Goal: Task Accomplishment & Management: Manage account settings

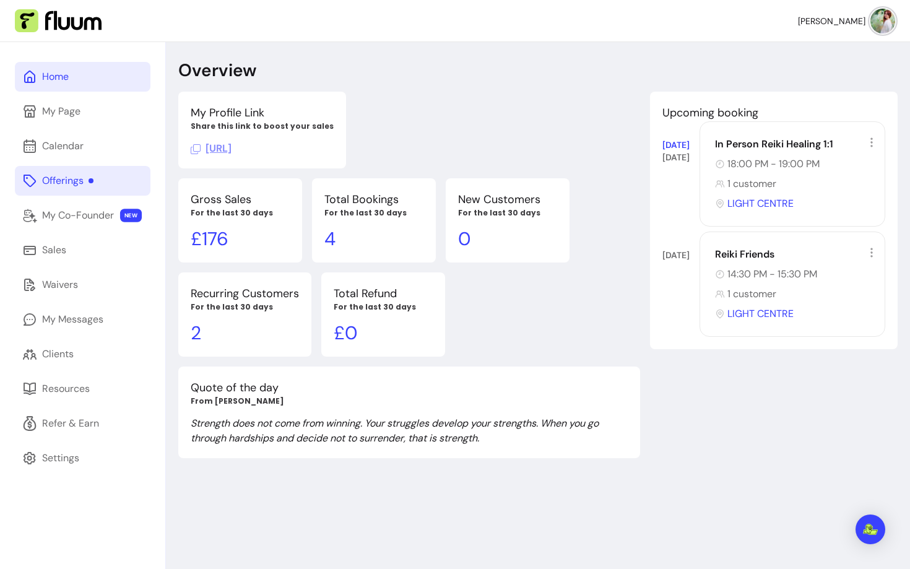
click at [53, 173] on link "Offerings" at bounding box center [83, 181] width 136 height 30
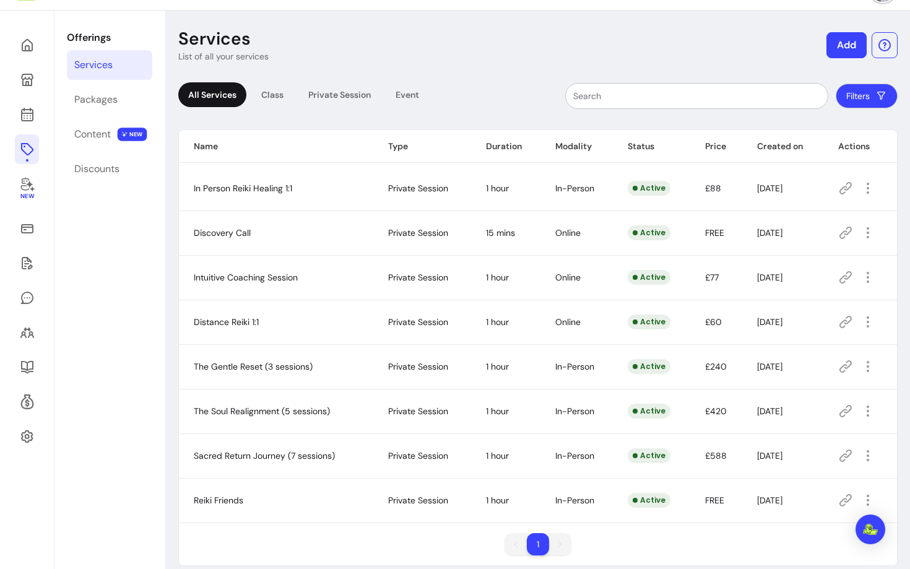
scroll to position [42, 0]
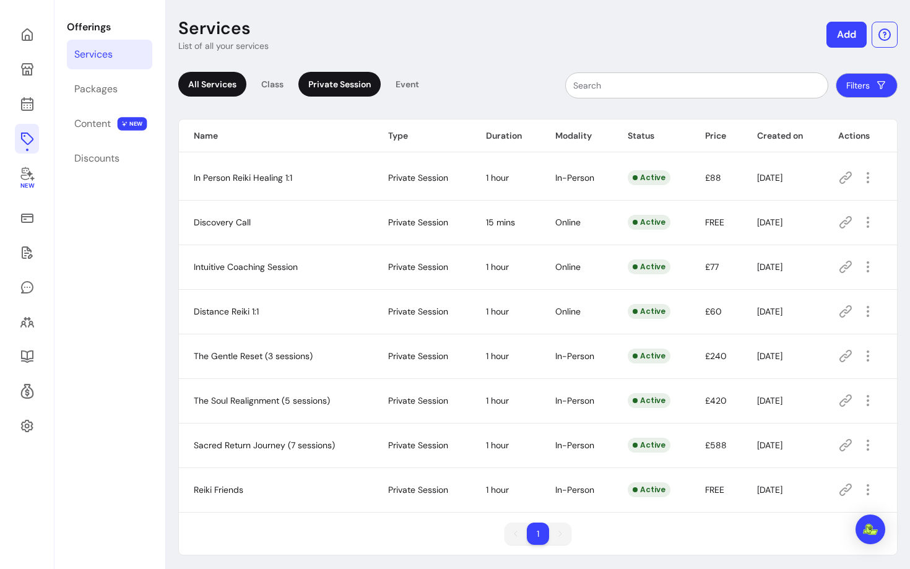
click at [365, 87] on div "Private Session" at bounding box center [339, 84] width 82 height 25
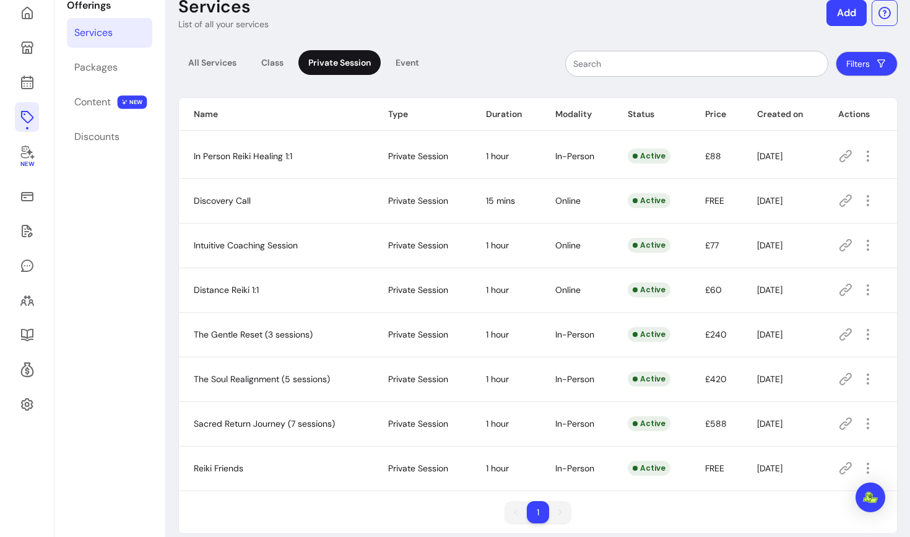
scroll to position [63, 0]
click at [870, 202] on icon "button" at bounding box center [867, 201] width 15 height 15
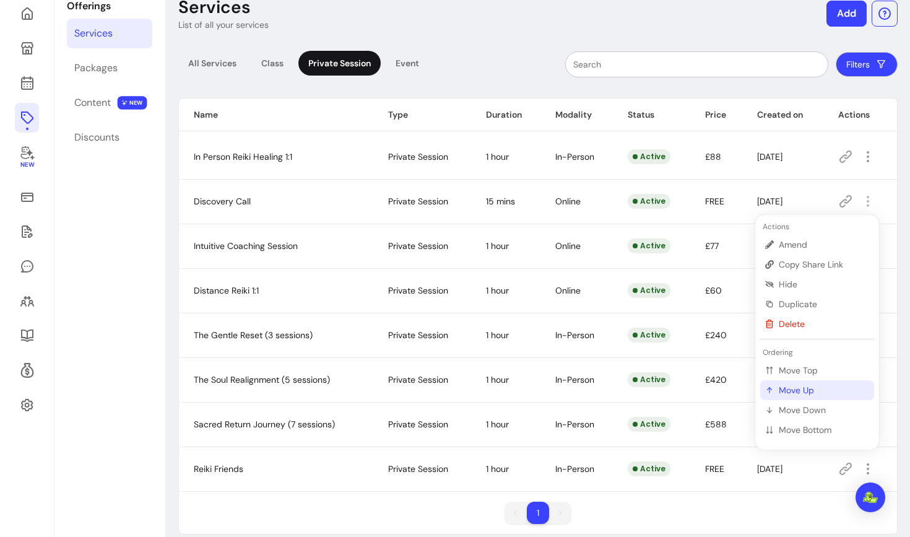
click at [784, 386] on span "Move Up" at bounding box center [824, 390] width 90 height 12
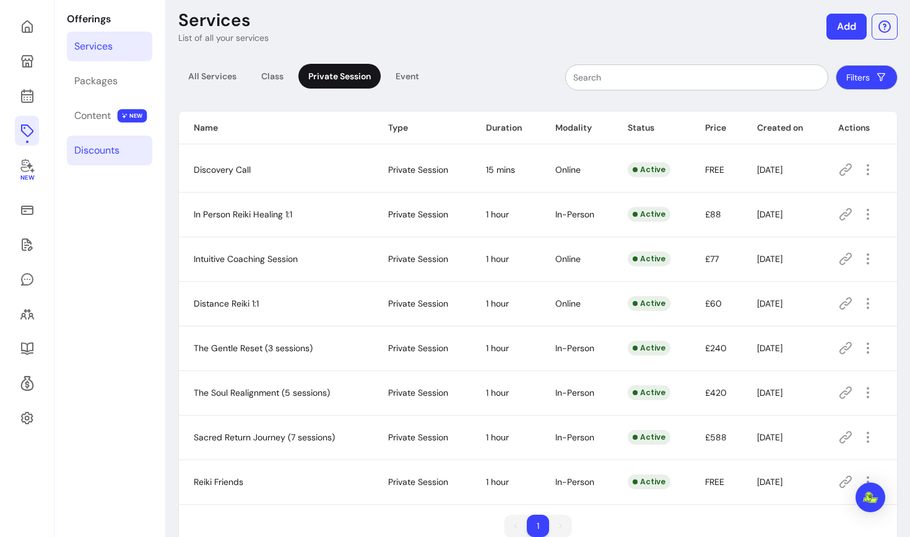
scroll to position [41, 0]
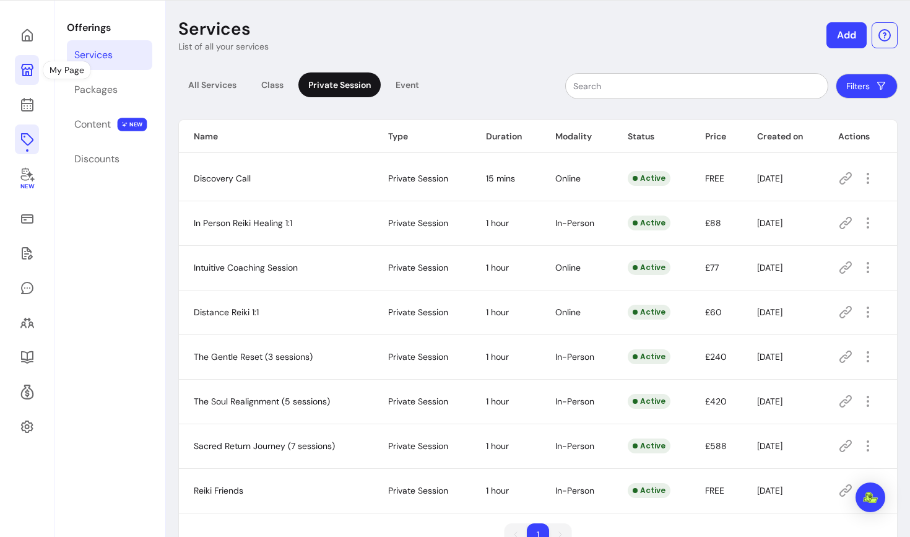
click at [31, 71] on icon at bounding box center [27, 70] width 12 height 12
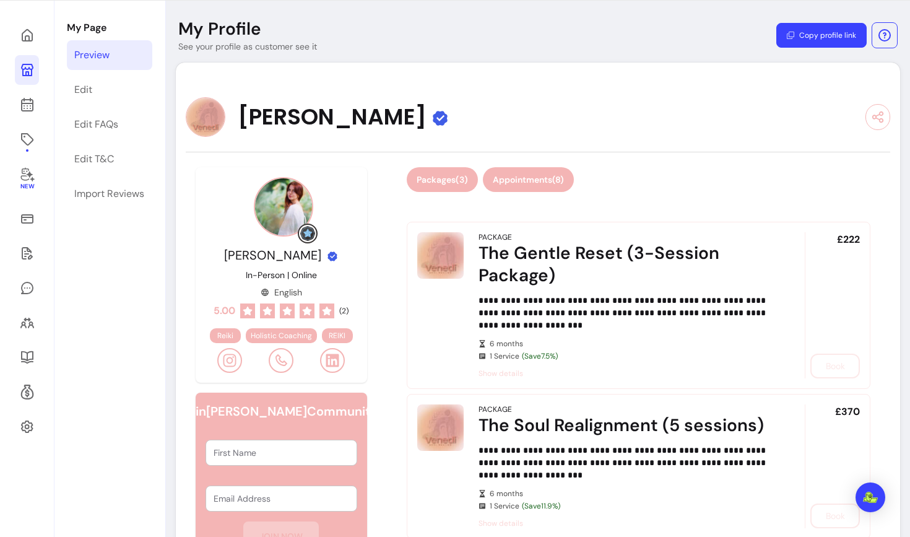
click at [543, 179] on button "Appointments ( 8 )" at bounding box center [528, 179] width 91 height 25
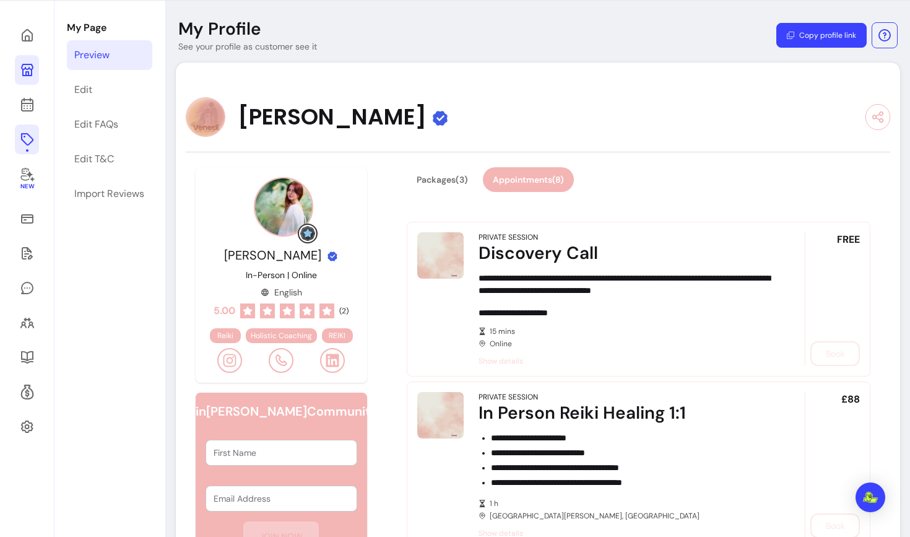
click at [27, 144] on icon at bounding box center [26, 139] width 12 height 12
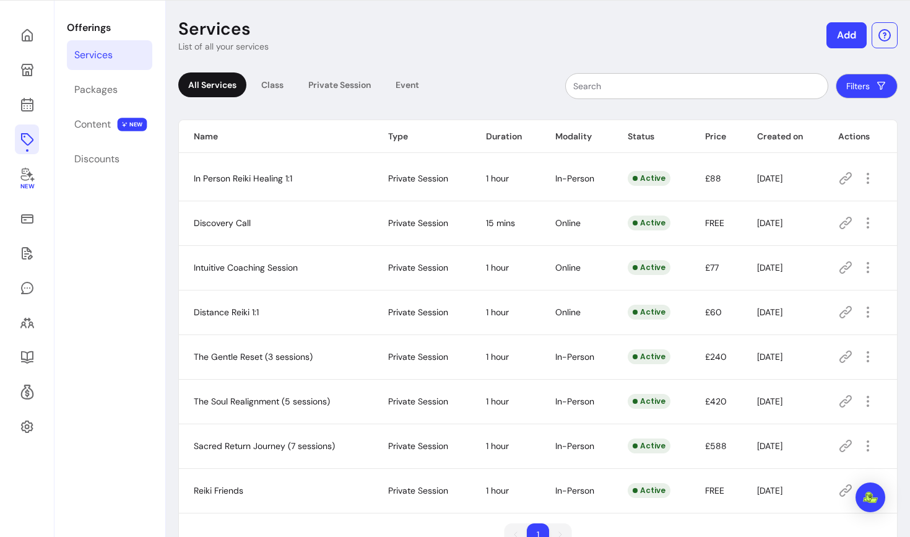
scroll to position [78, 0]
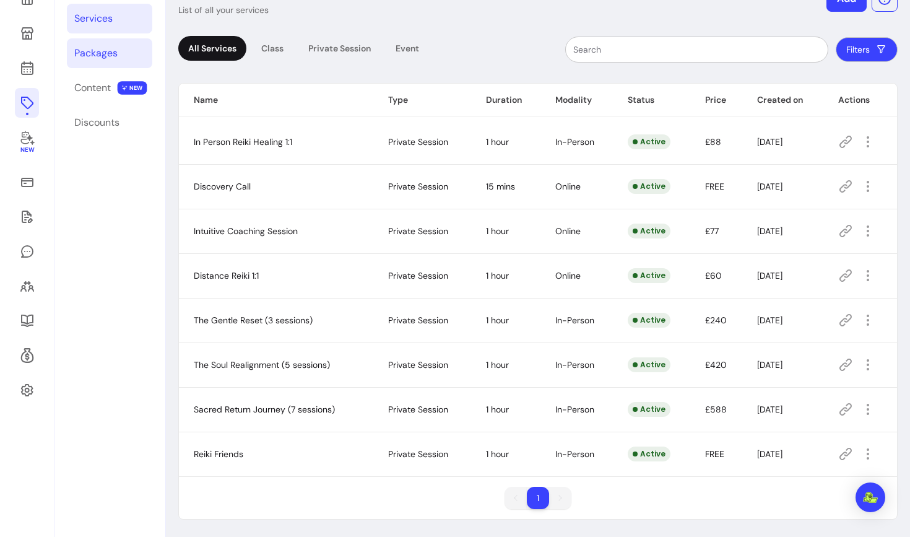
click at [106, 55] on div "Packages" at bounding box center [95, 53] width 43 height 15
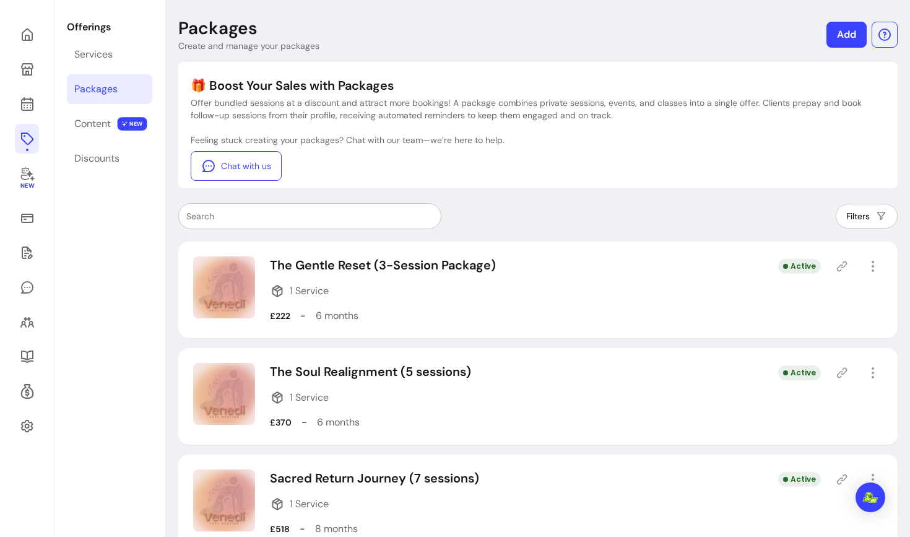
scroll to position [74, 0]
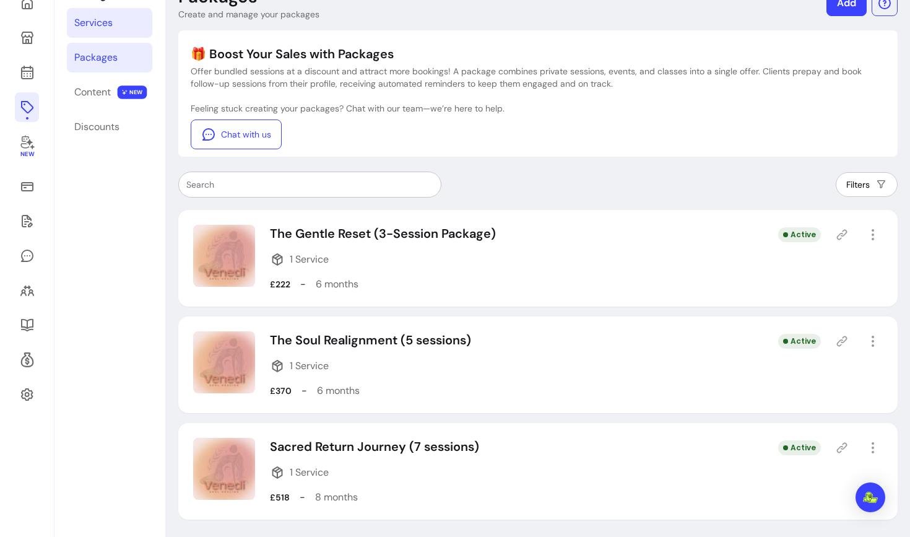
click at [113, 30] on link "Services" at bounding box center [109, 23] width 85 height 30
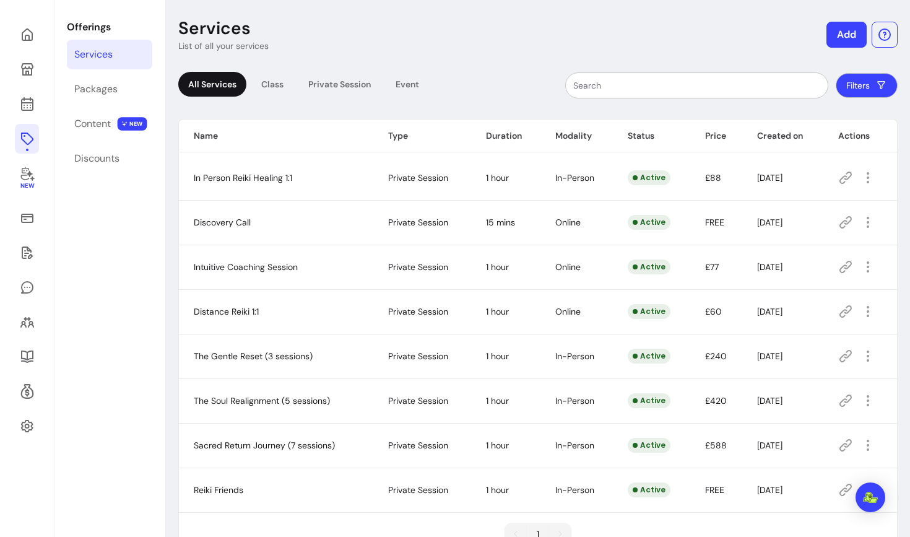
scroll to position [74, 0]
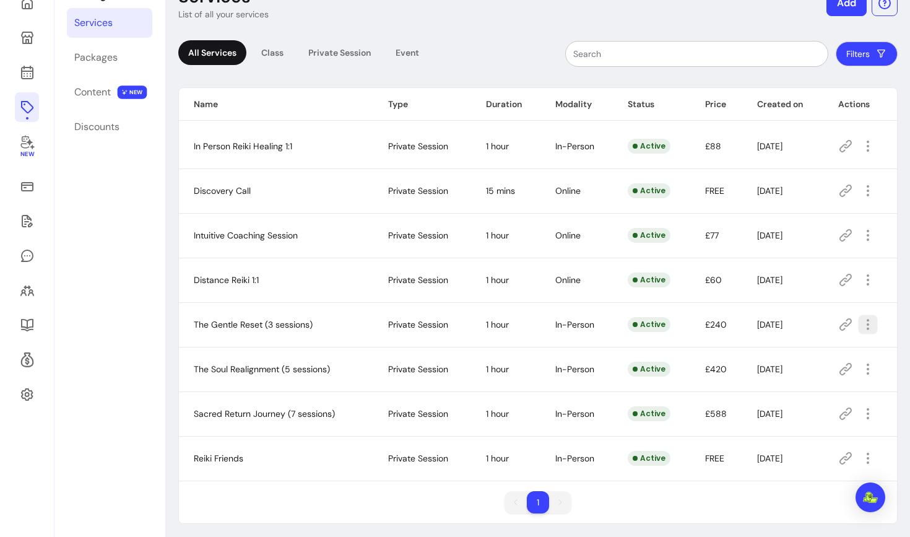
click at [870, 322] on icon "button" at bounding box center [867, 324] width 14 height 14
click at [784, 362] on span "Amend" at bounding box center [824, 368] width 90 height 12
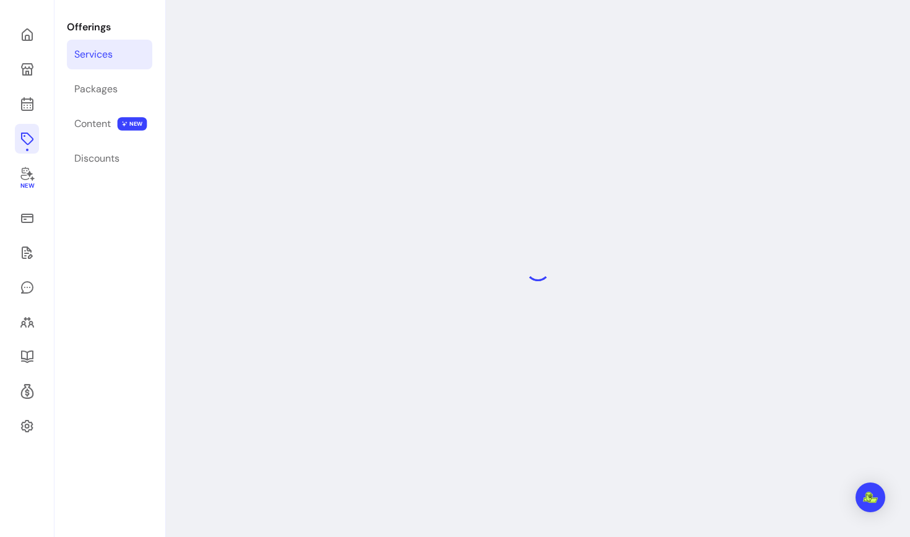
select select "**"
select select "***"
select select "**********"
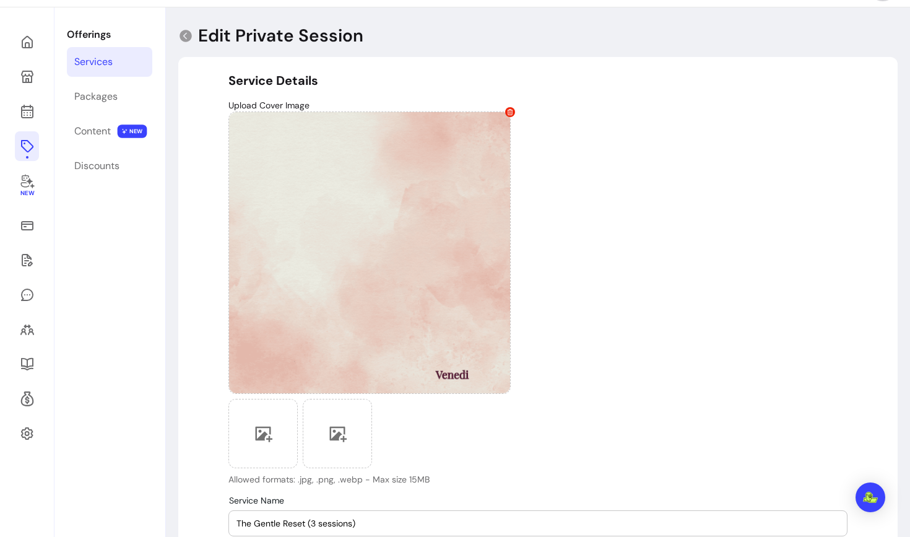
scroll to position [33, 0]
click at [184, 38] on icon at bounding box center [185, 37] width 15 height 15
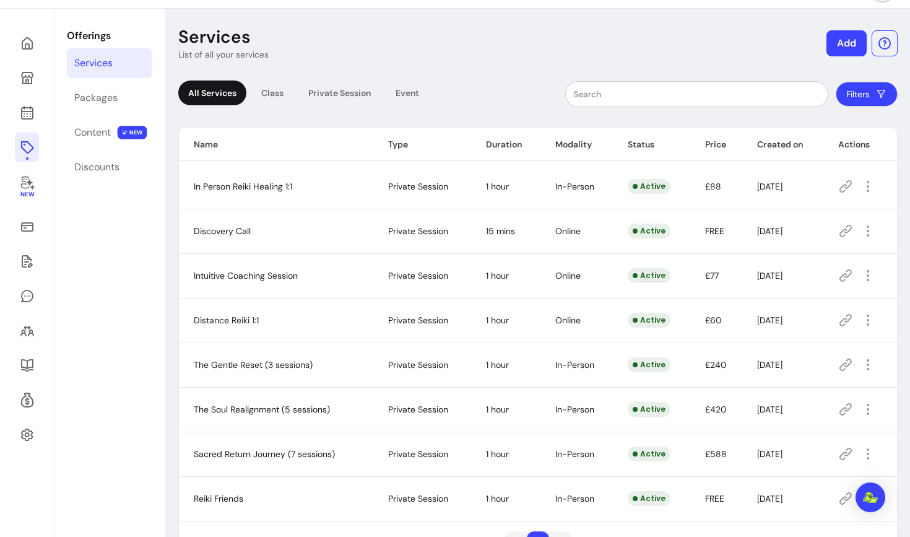
scroll to position [78, 0]
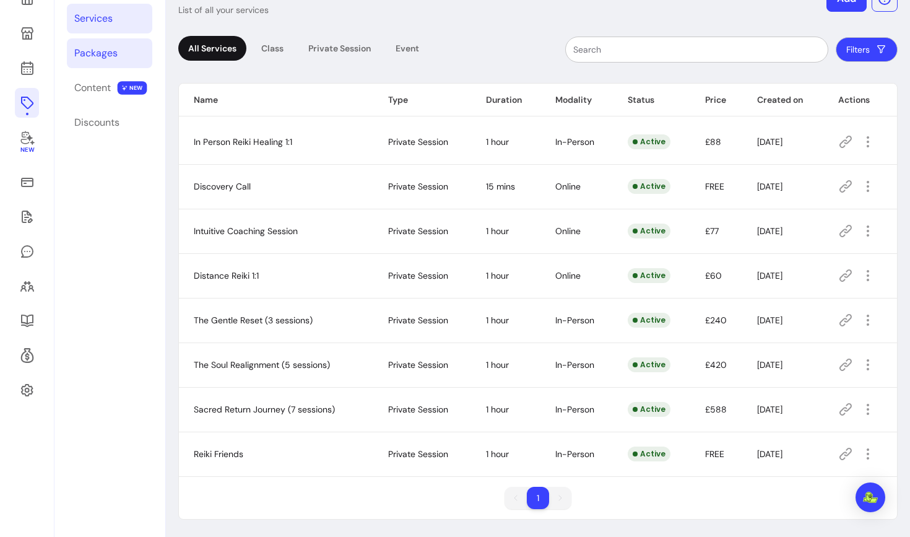
click at [91, 59] on div "Packages" at bounding box center [95, 53] width 43 height 15
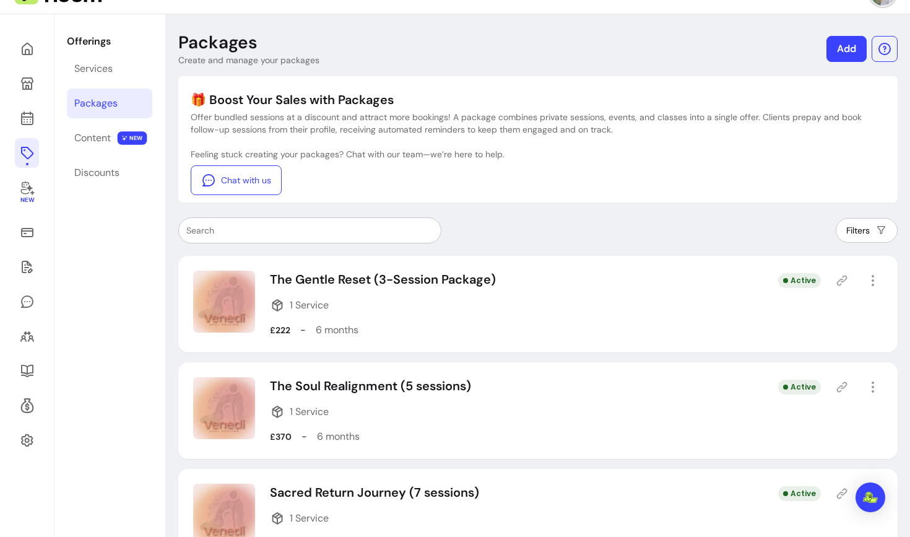
scroll to position [27, 0]
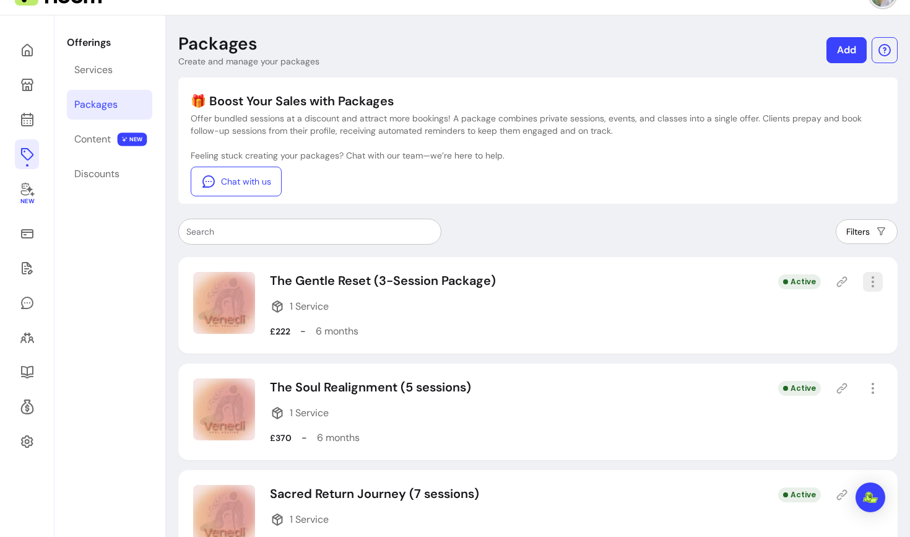
click at [875, 282] on icon "button" at bounding box center [872, 281] width 15 height 15
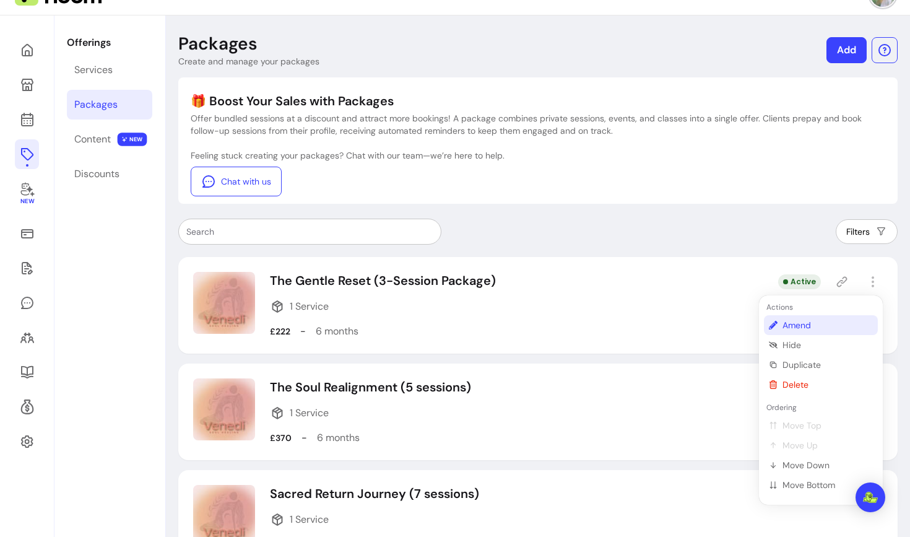
click at [789, 326] on span "Amend" at bounding box center [827, 325] width 90 height 12
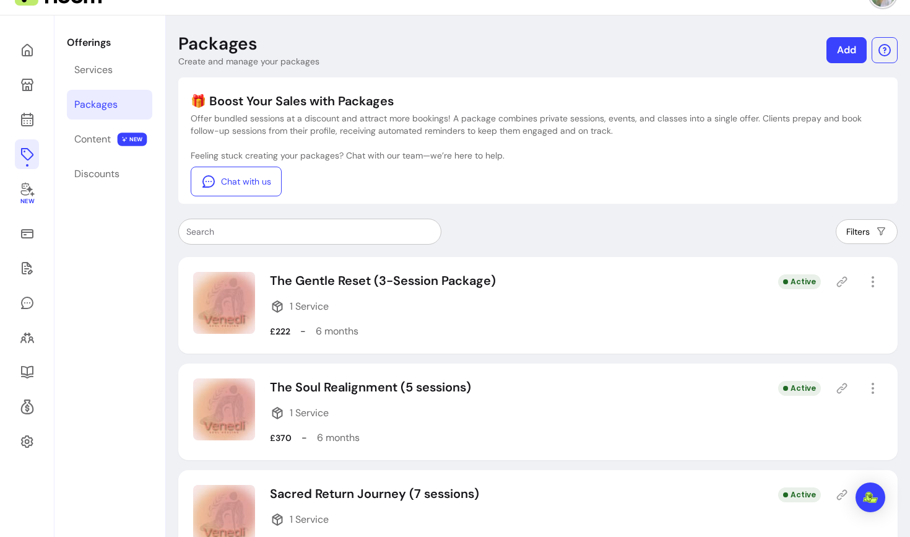
select select "***"
select select "******"
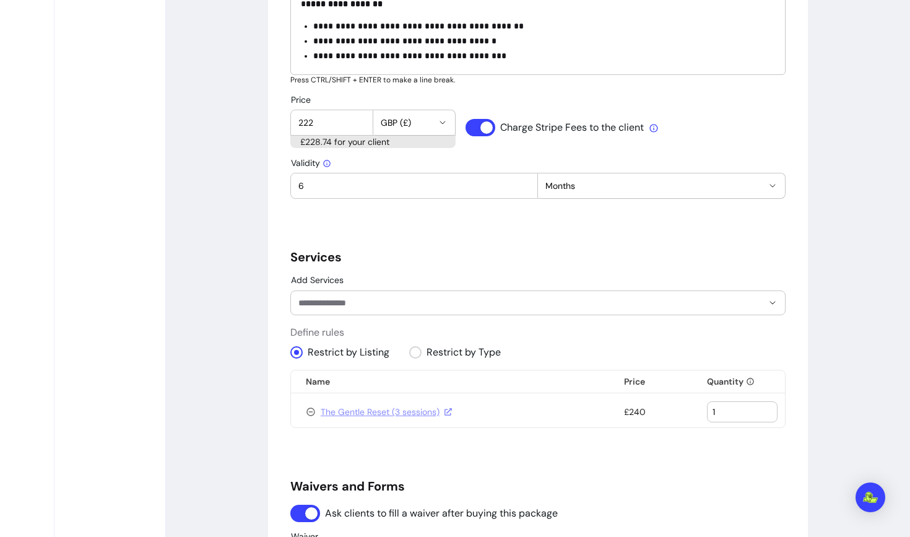
scroll to position [599, 0]
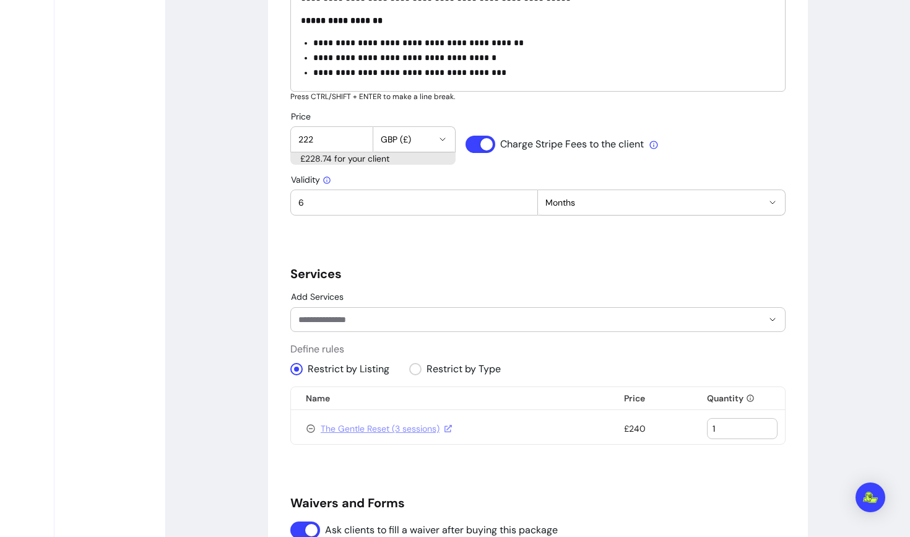
click at [420, 309] on div at bounding box center [537, 320] width 479 height 24
click at [514, 288] on div "**********" at bounding box center [537, 210] width 495 height 1406
click at [313, 428] on icon at bounding box center [311, 428] width 10 height 10
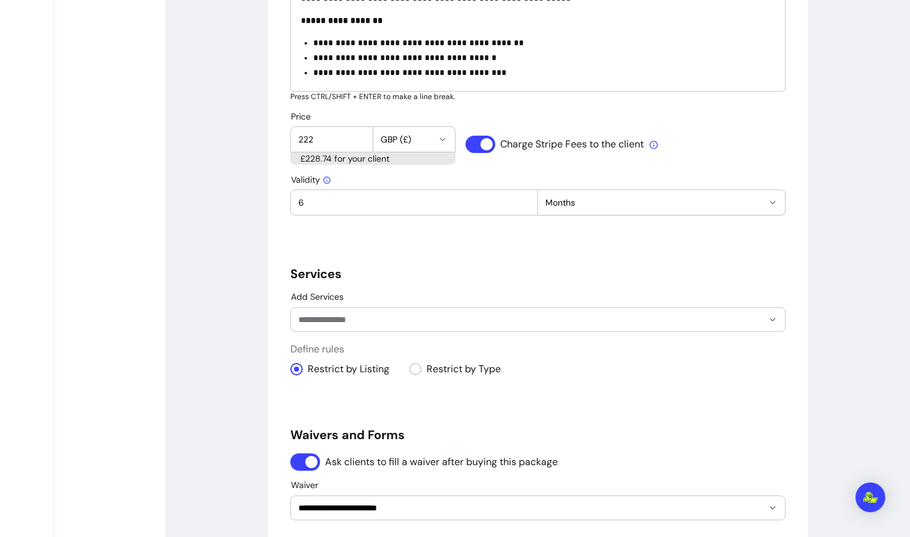
click at [345, 323] on input "Add Services" at bounding box center [520, 319] width 444 height 12
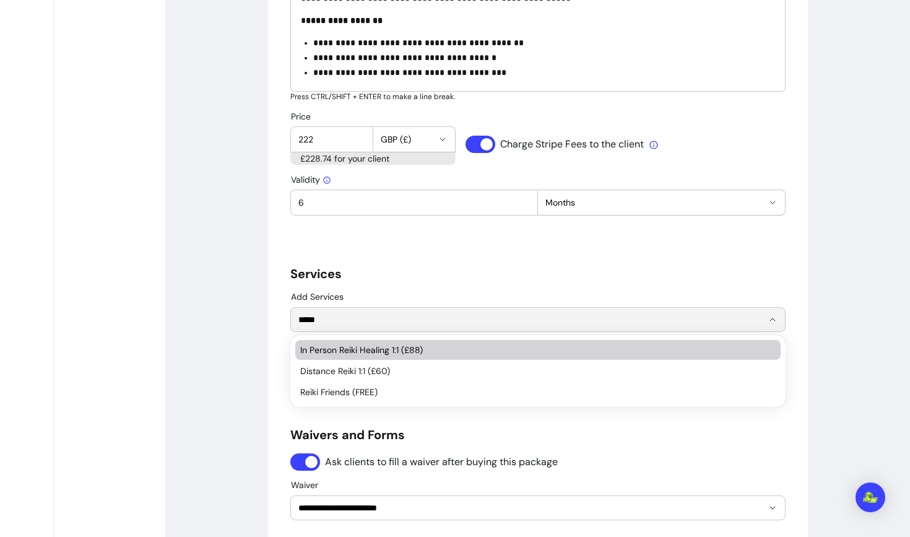
click at [343, 351] on span "In Person Reiki Healing 1:1 (£88)" at bounding box center [531, 350] width 463 height 12
type input "*****"
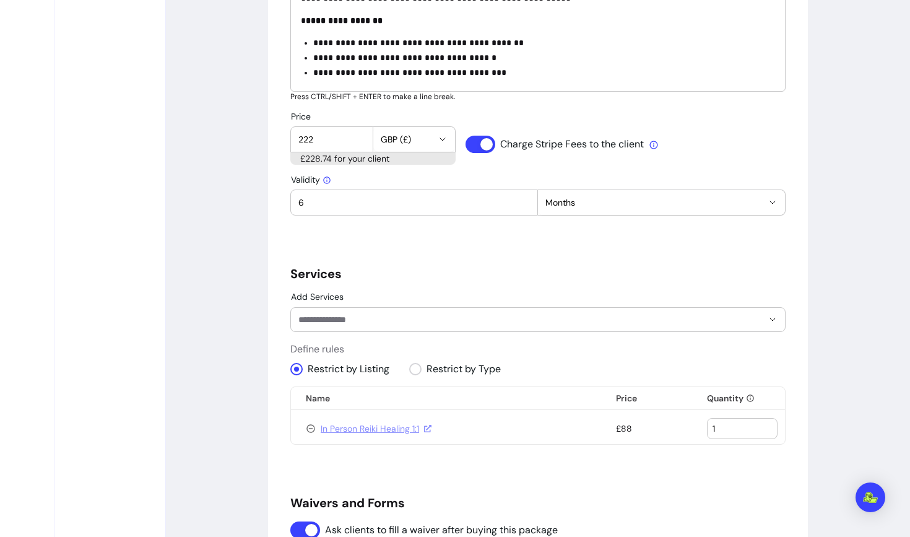
click at [736, 431] on input "1" at bounding box center [742, 428] width 59 height 12
type input "3"
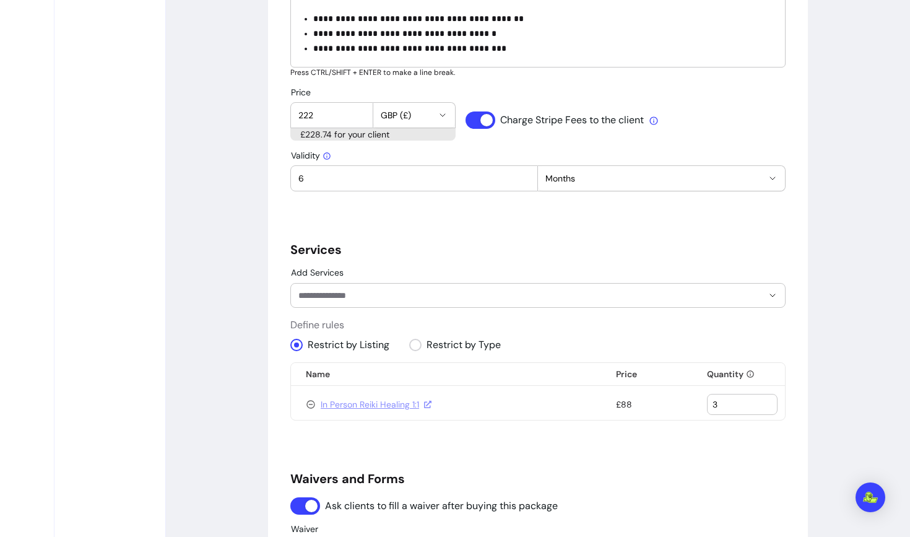
scroll to position [624, 0]
click at [318, 115] on input "222" at bounding box center [331, 114] width 67 height 12
click at [321, 116] on input "229" at bounding box center [331, 114] width 67 height 12
type input "222"
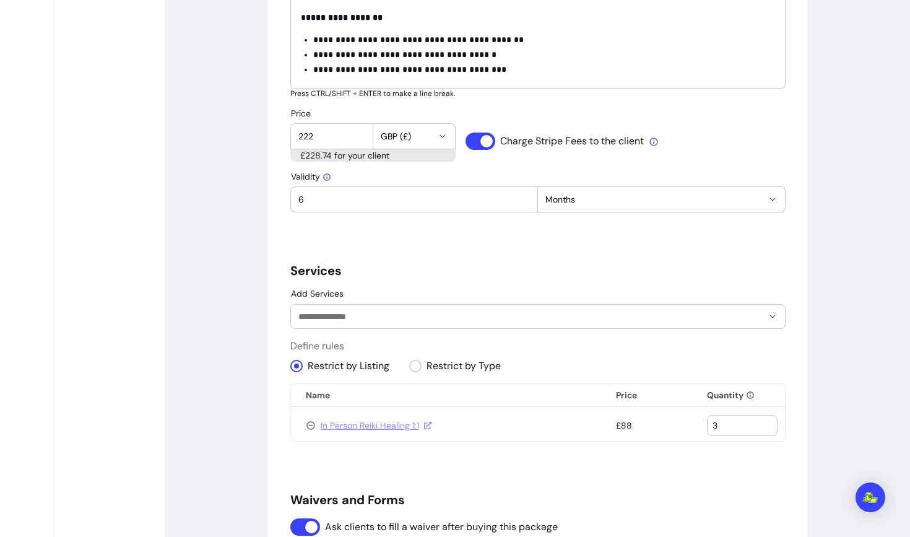
scroll to position [582, 0]
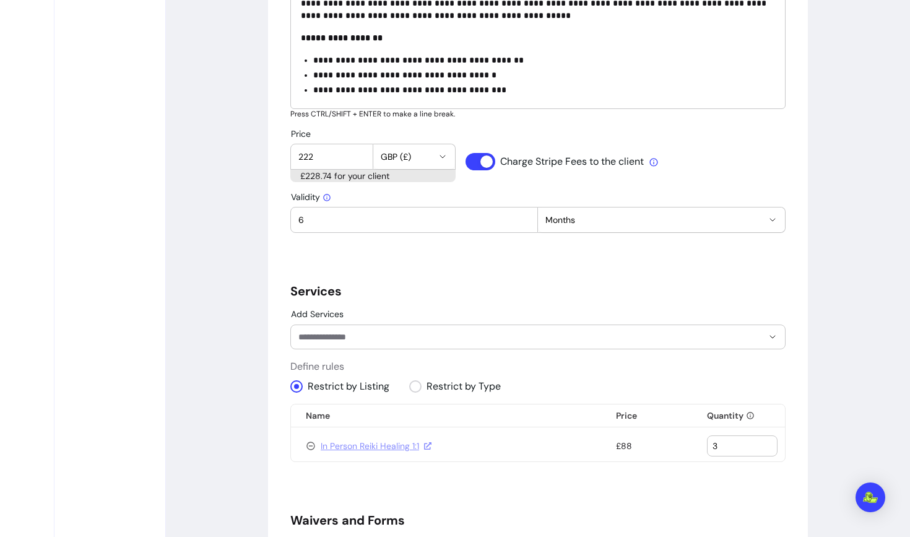
click at [724, 448] on input "3" at bounding box center [742, 446] width 59 height 12
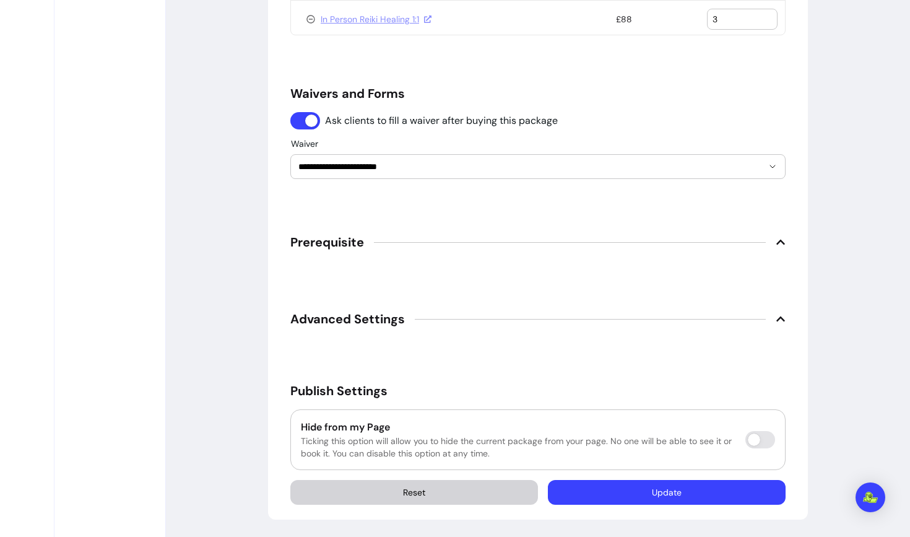
scroll to position [1008, 0]
click at [643, 488] on button "Update" at bounding box center [667, 493] width 230 height 24
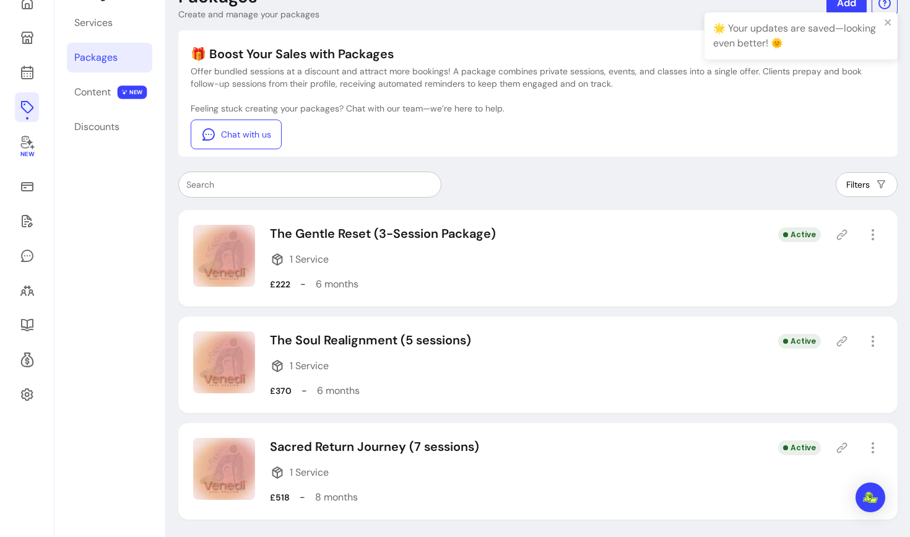
scroll to position [42, 0]
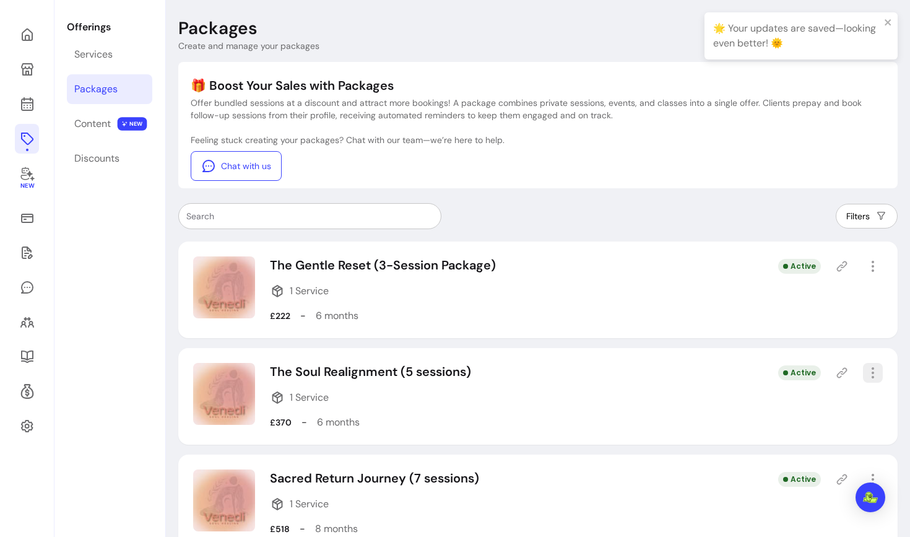
click at [873, 371] on icon "button" at bounding box center [872, 372] width 15 height 15
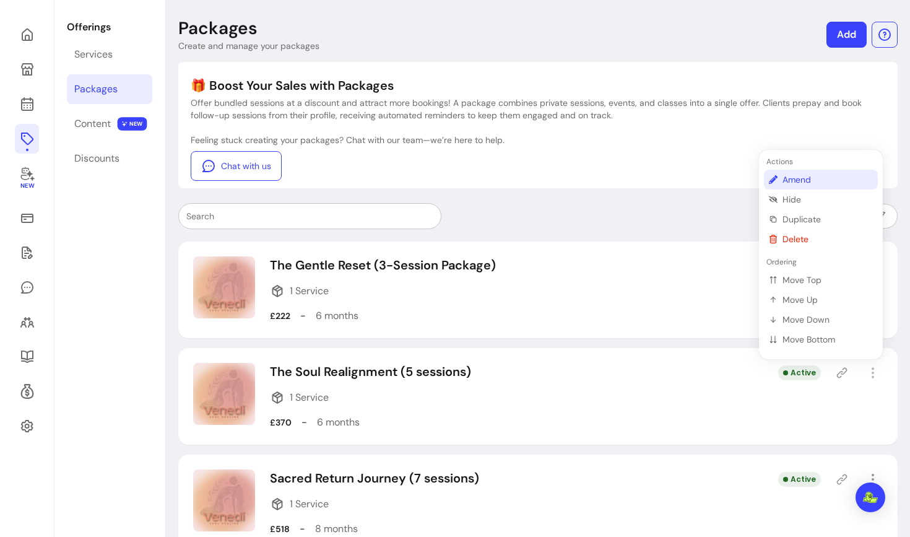
click at [791, 183] on span "Amend" at bounding box center [827, 179] width 90 height 12
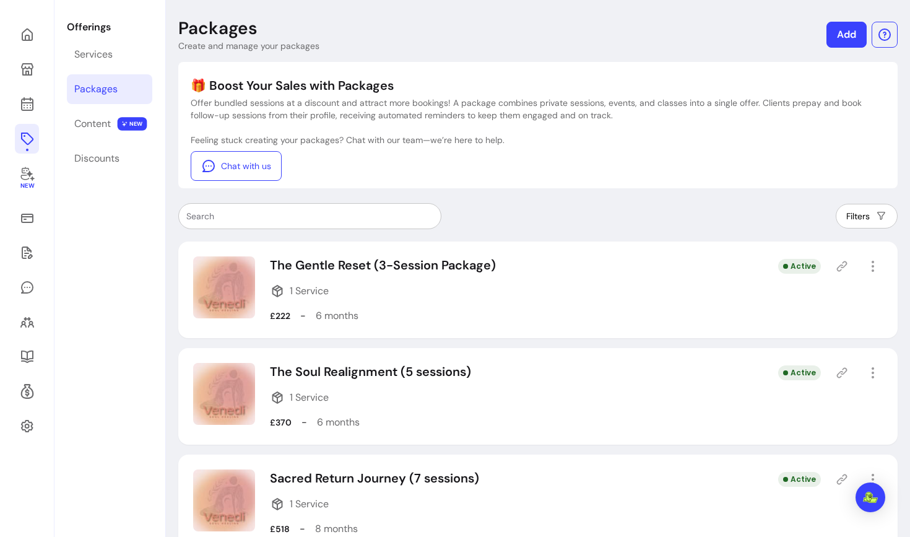
select select "***"
select select "******"
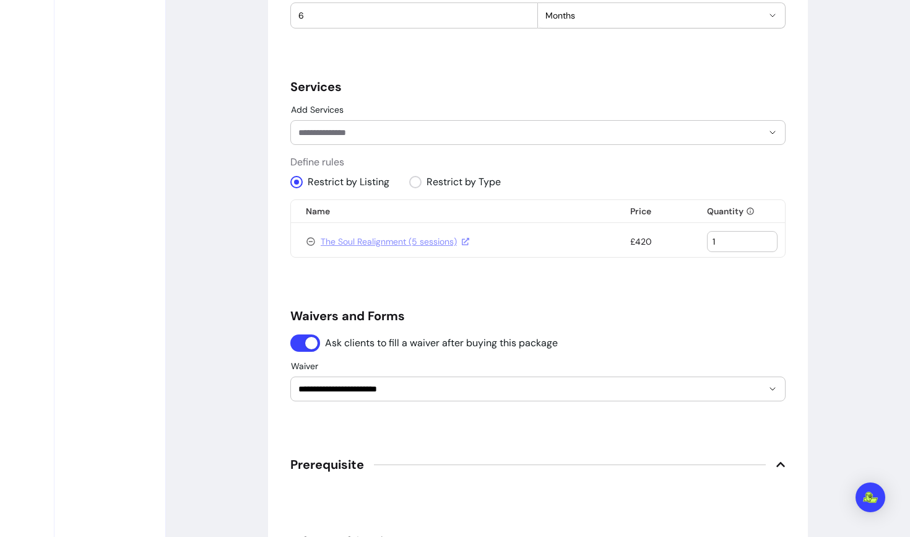
scroll to position [785, 0]
click at [313, 242] on icon at bounding box center [311, 243] width 10 height 10
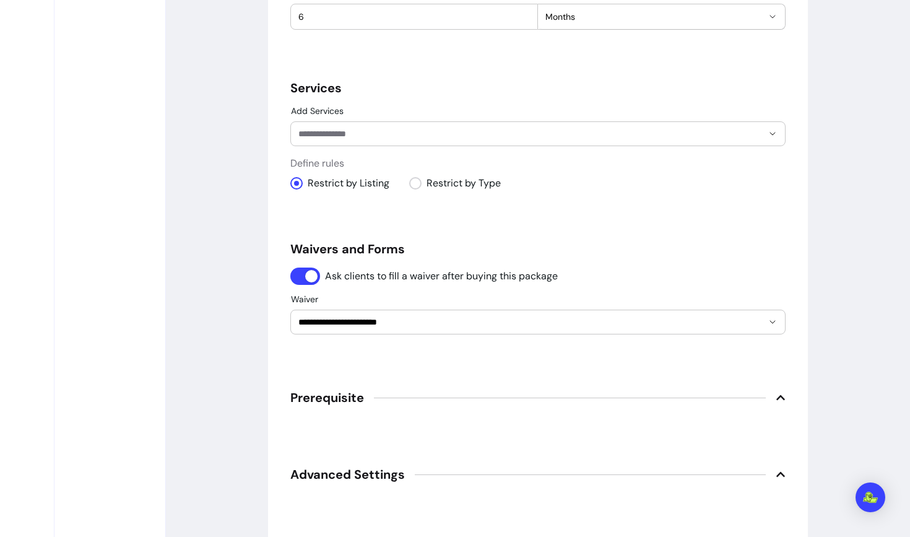
click at [347, 131] on input "Add Services" at bounding box center [520, 134] width 444 height 12
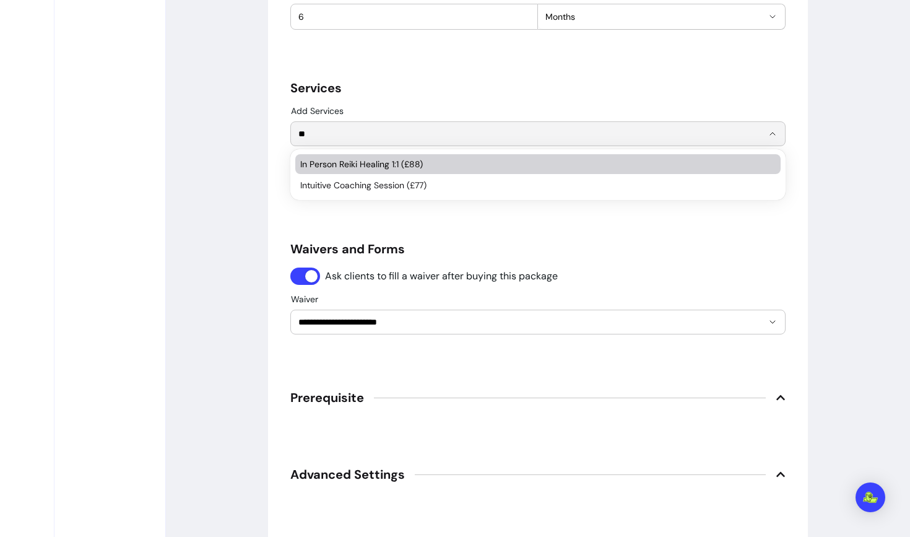
click at [363, 164] on span "In Person Reiki Healing 1:1 (£88)" at bounding box center [531, 164] width 463 height 12
type input "**"
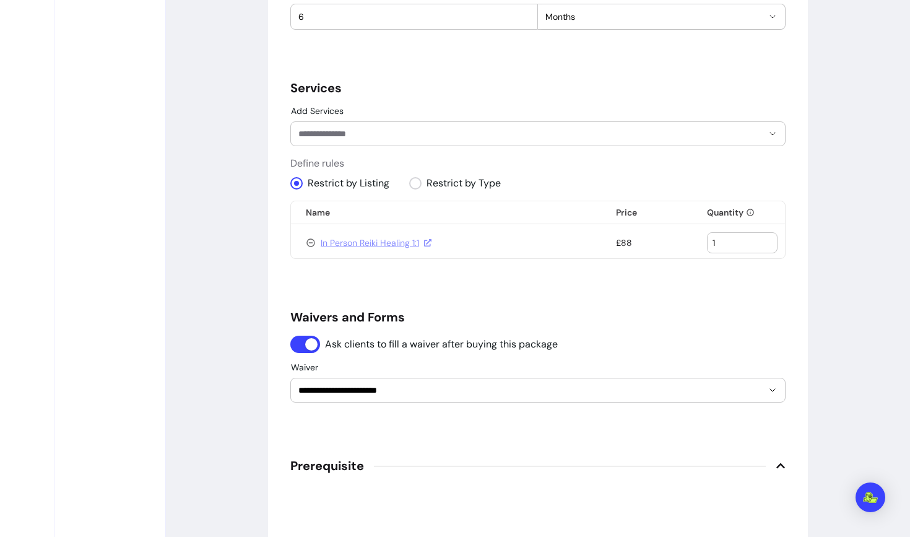
click at [737, 249] on div "1" at bounding box center [742, 243] width 59 height 20
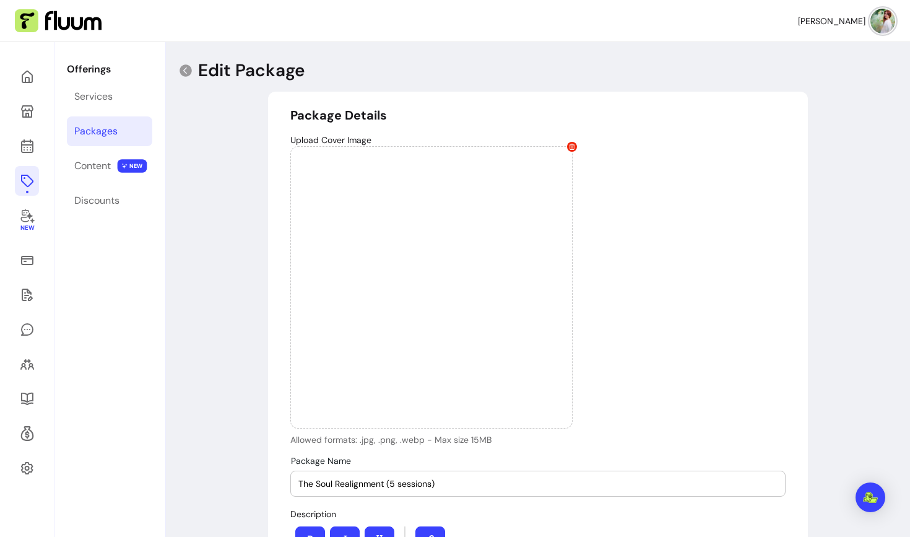
scroll to position [121, 0]
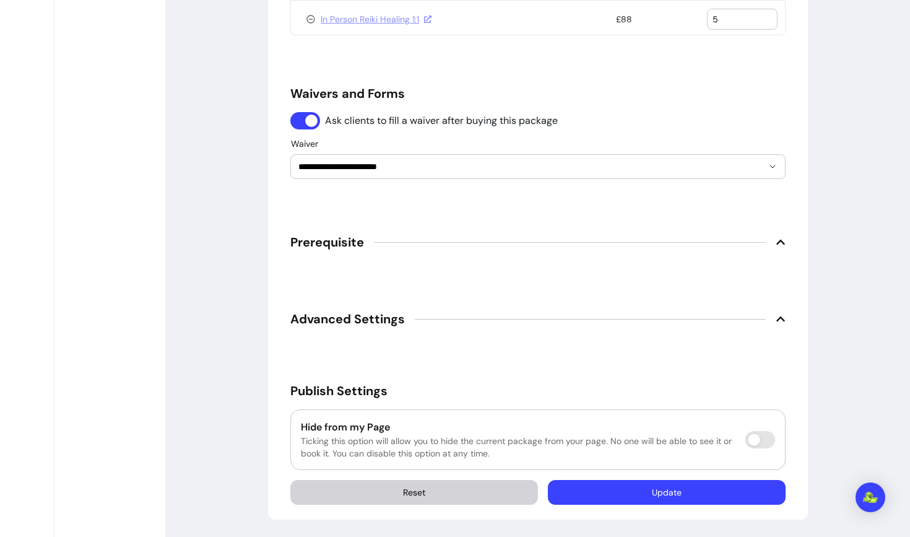
type input "5"
click at [658, 496] on button "Update" at bounding box center [667, 492] width 238 height 25
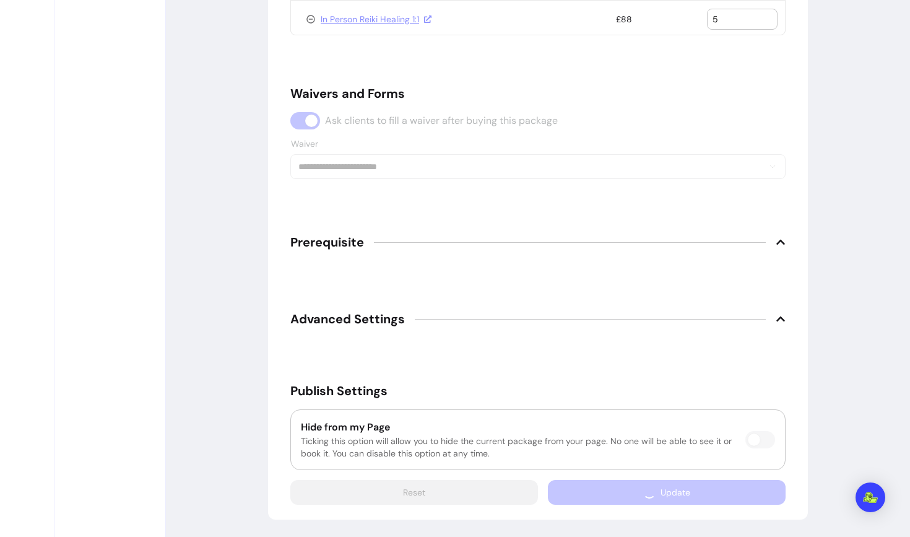
scroll to position [991, 0]
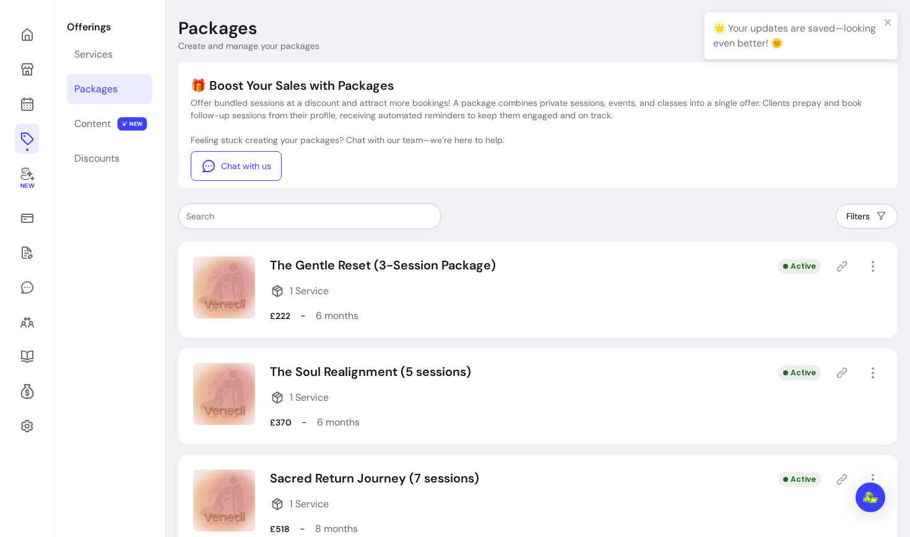
scroll to position [74, 0]
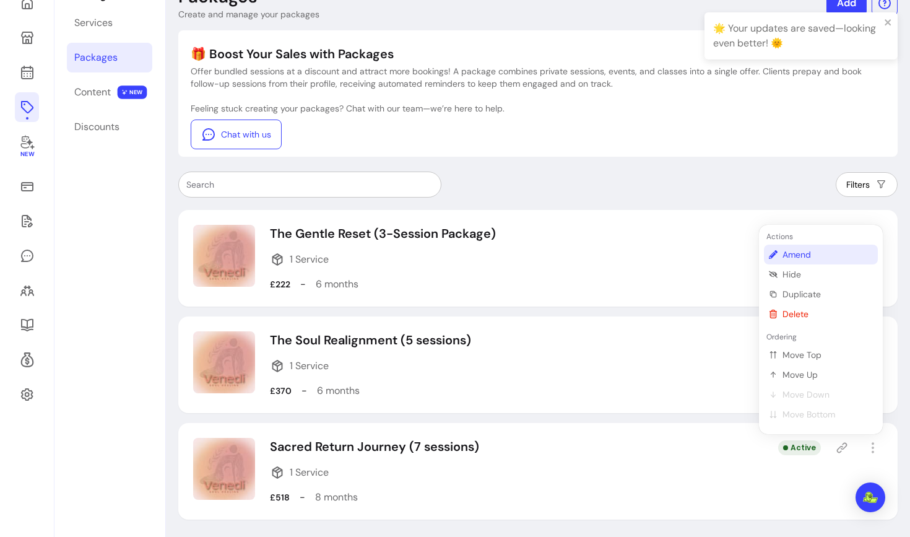
click at [792, 250] on span "Amend" at bounding box center [827, 254] width 90 height 12
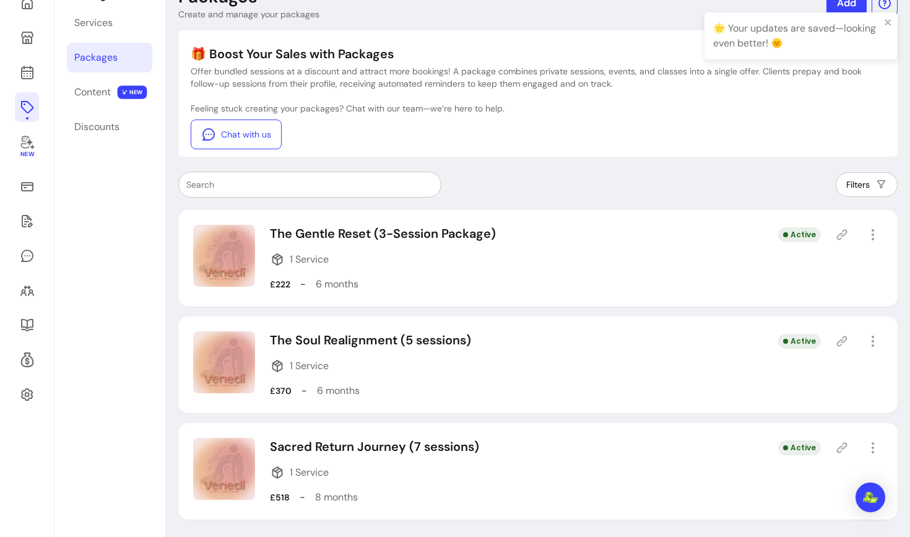
select select "***"
select select "******"
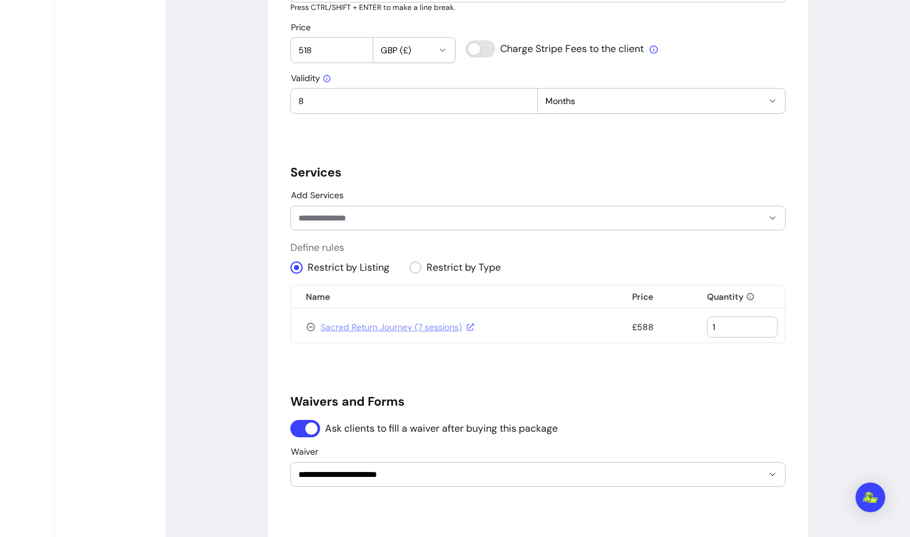
scroll to position [713, 0]
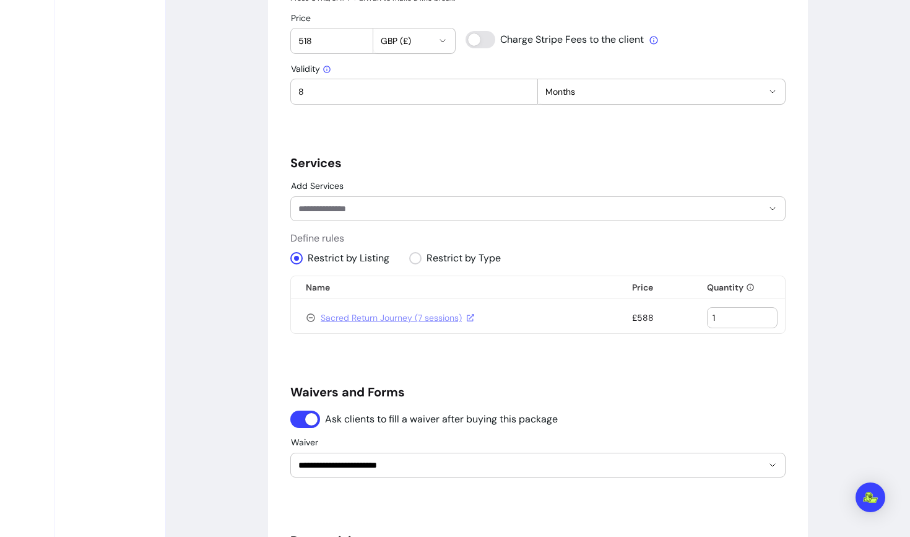
click at [730, 318] on input "1" at bounding box center [742, 317] width 59 height 12
click at [303, 318] on td "Sacred Return Journey (7 sessions)" at bounding box center [454, 317] width 326 height 31
click at [318, 318] on div "Sacred Return Journey (7 sessions)" at bounding box center [458, 317] width 304 height 12
click at [310, 319] on icon at bounding box center [311, 318] width 10 height 10
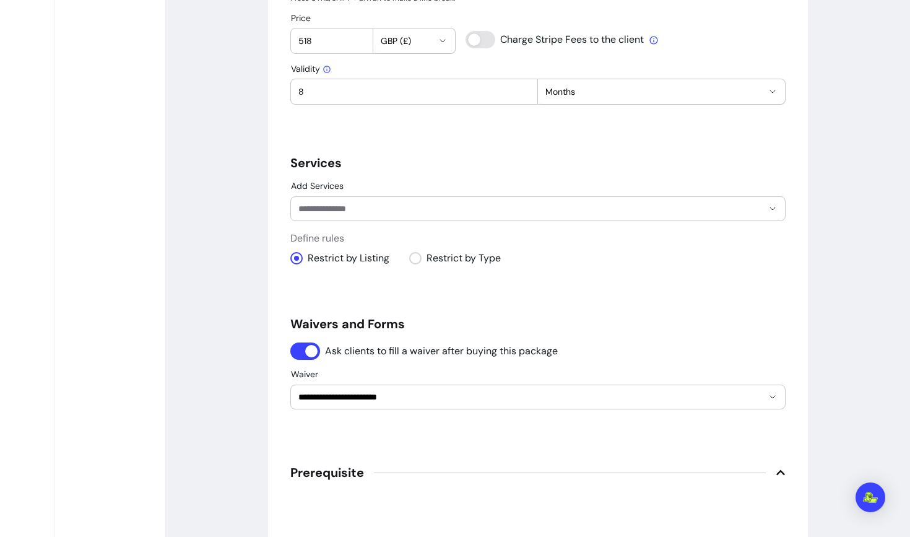
click at [359, 209] on input "Add Services" at bounding box center [520, 208] width 444 height 12
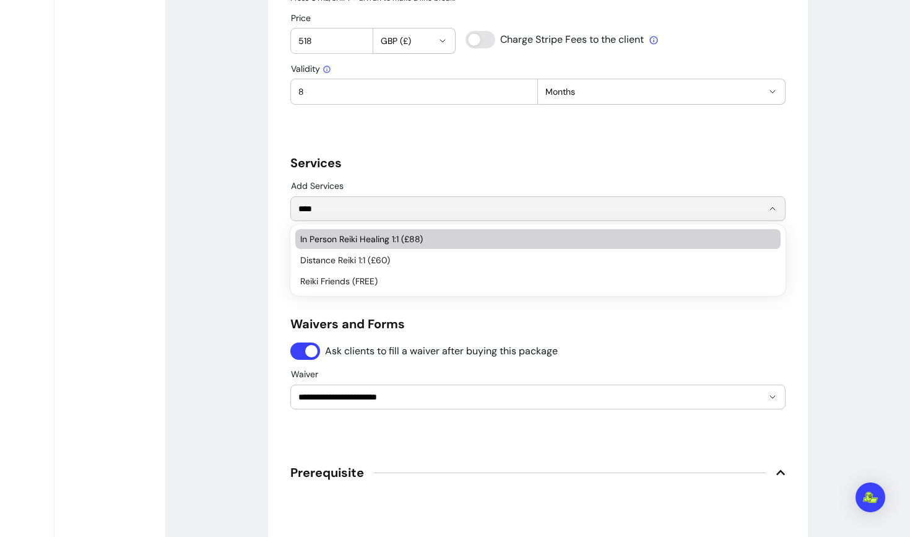
click at [353, 232] on li "In Person Reiki Healing 1:1 (£88)" at bounding box center [537, 239] width 485 height 20
type input "****"
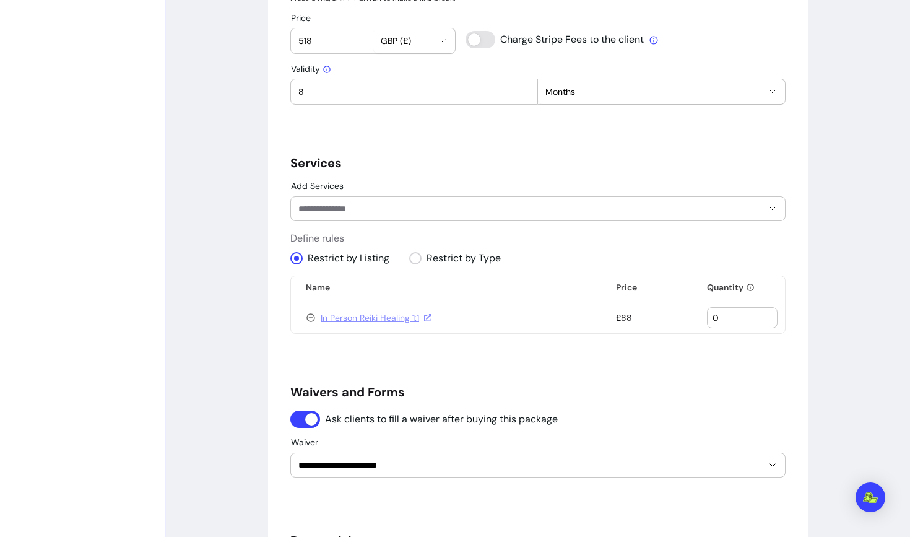
type input "0"
click at [764, 318] on input "0" at bounding box center [742, 317] width 59 height 12
type input "7"
click at [662, 362] on div "**********" at bounding box center [537, 98] width 495 height 1409
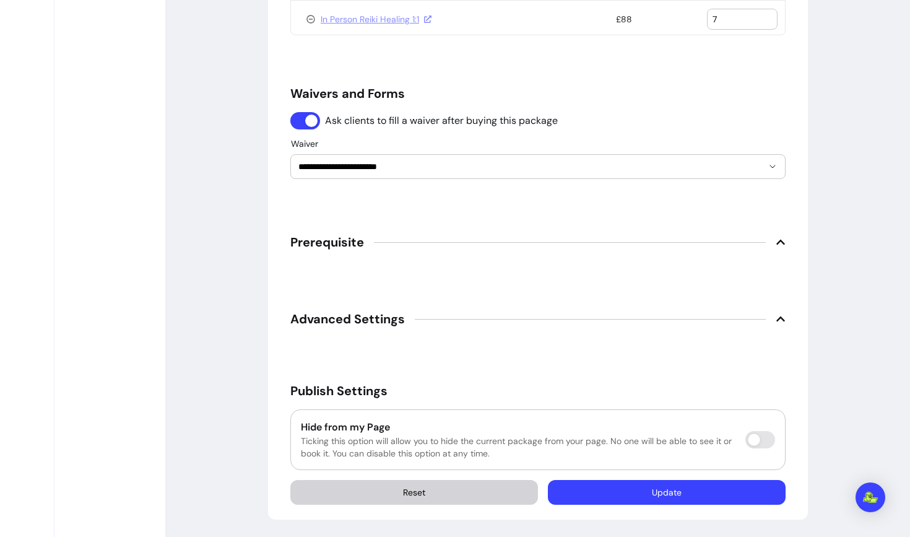
click at [662, 489] on button "Update" at bounding box center [667, 492] width 238 height 25
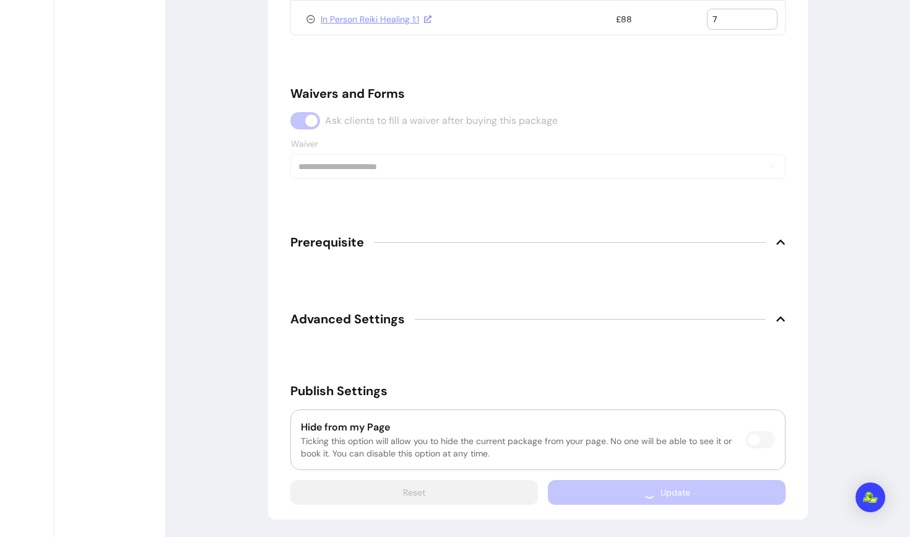
scroll to position [996, 0]
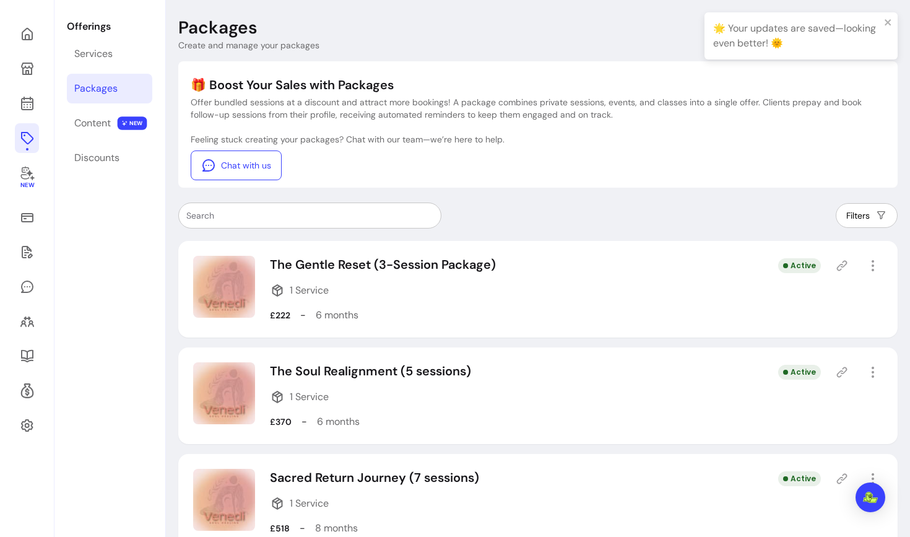
scroll to position [42, 0]
click at [97, 61] on div "Services" at bounding box center [93, 54] width 38 height 15
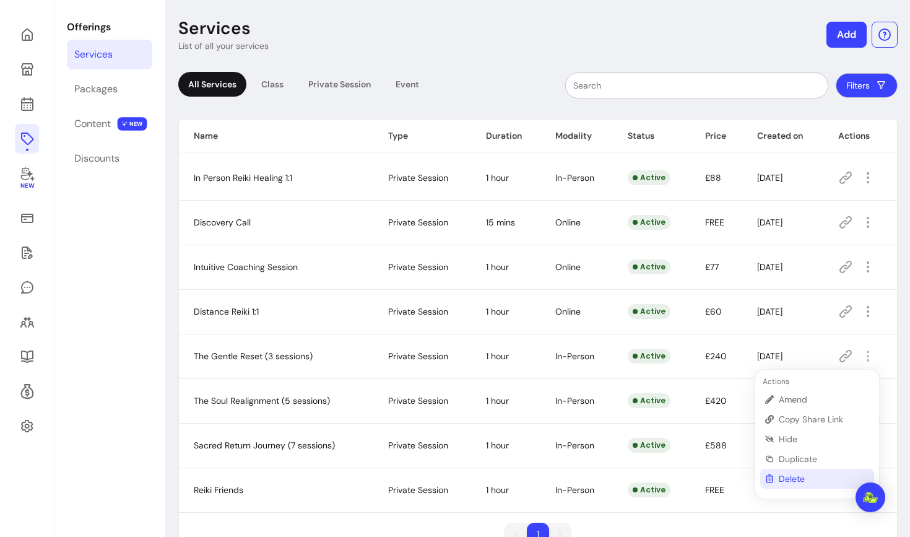
click at [805, 475] on span "Delete" at bounding box center [824, 478] width 90 height 12
click at [866, 350] on icon "button" at bounding box center [867, 356] width 15 height 15
click at [774, 473] on li "Delete" at bounding box center [817, 479] width 114 height 20
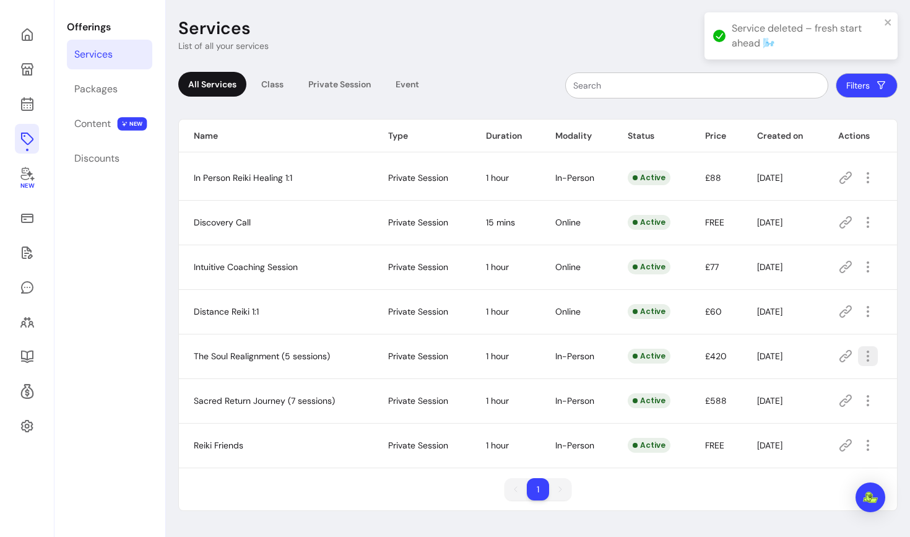
click at [781, 477] on span "Delete" at bounding box center [824, 478] width 90 height 12
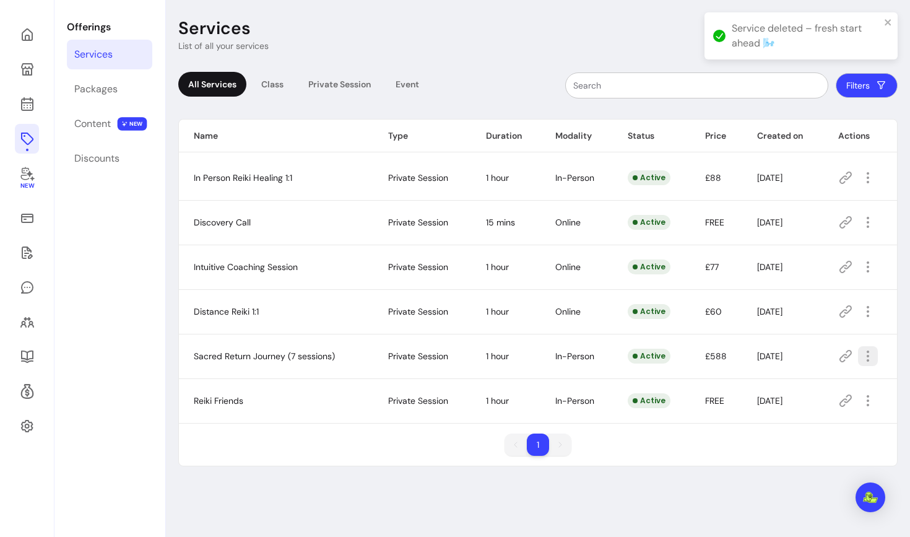
click at [875, 358] on icon "button" at bounding box center [867, 356] width 15 height 15
click at [785, 477] on span "Delete" at bounding box center [824, 478] width 90 height 12
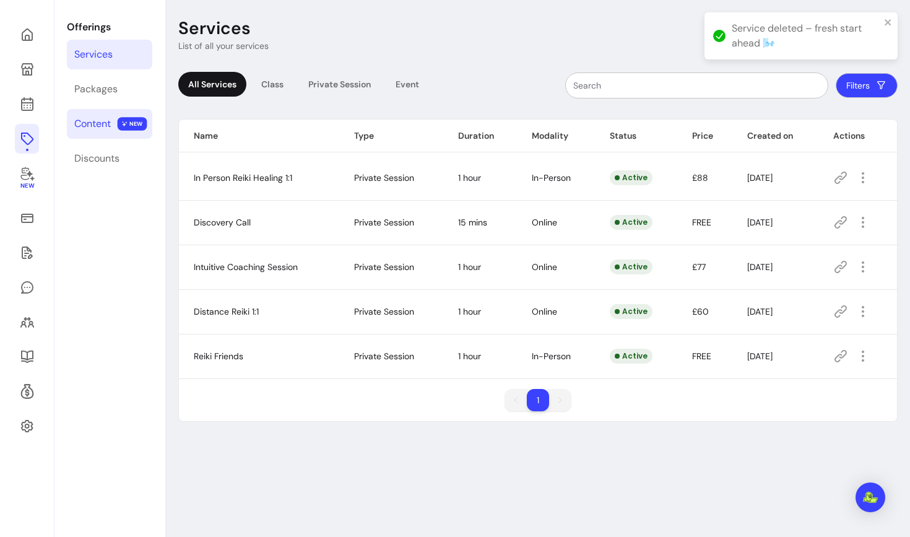
click at [97, 129] on div "Content" at bounding box center [92, 123] width 37 height 15
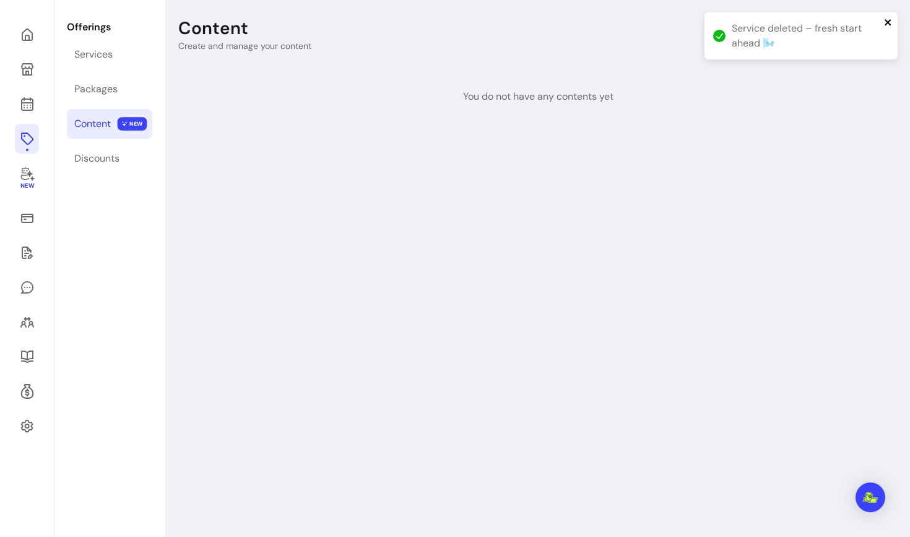
click at [888, 20] on icon "close" at bounding box center [888, 22] width 9 height 10
click at [845, 36] on link "Add" at bounding box center [846, 34] width 39 height 25
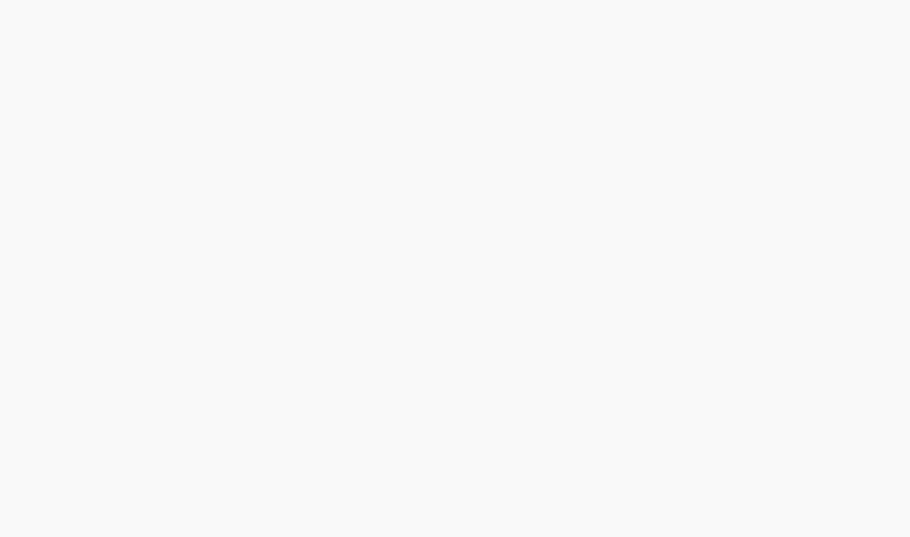
select select "***"
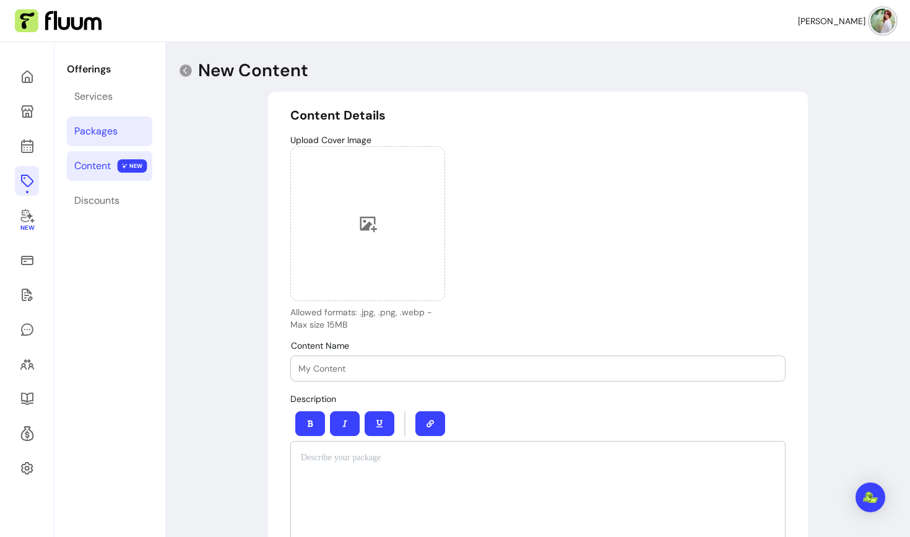
click at [106, 118] on link "Packages" at bounding box center [109, 131] width 85 height 30
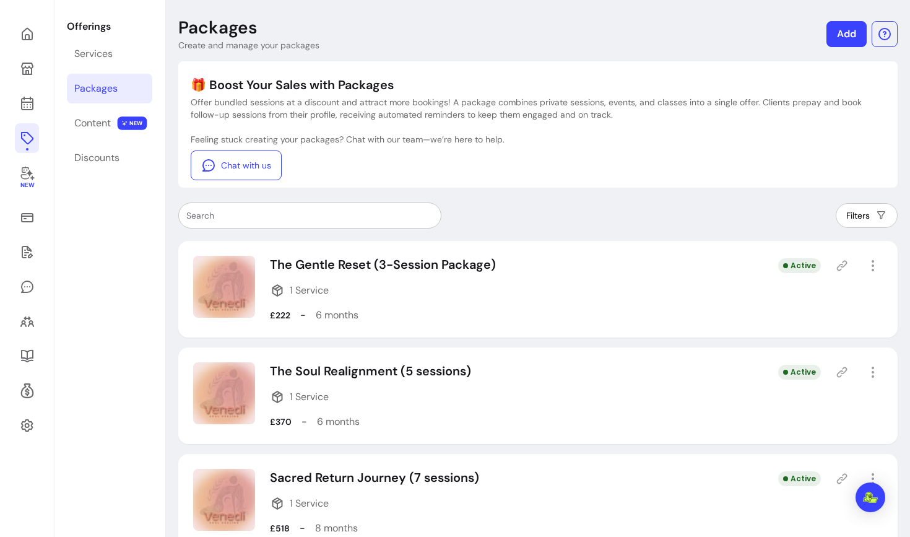
scroll to position [34, 0]
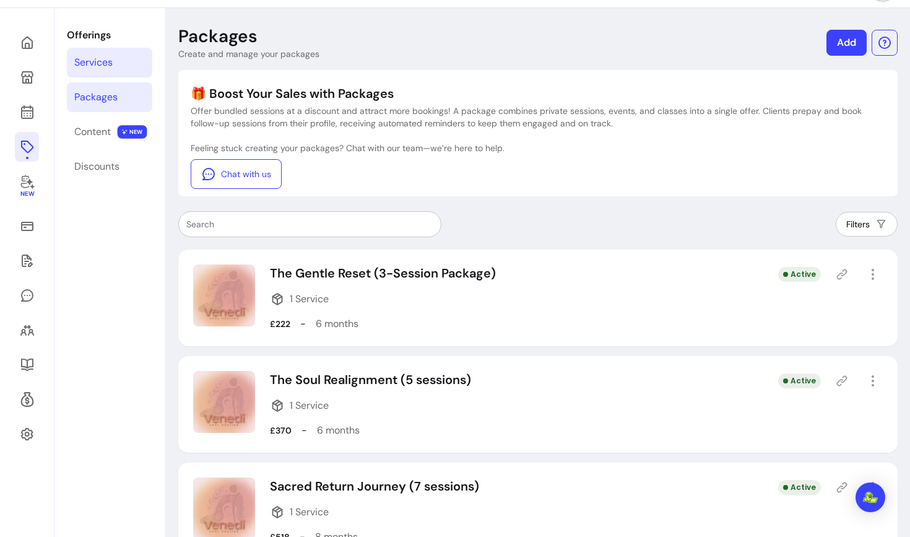
click at [109, 58] on div "Services" at bounding box center [93, 62] width 38 height 15
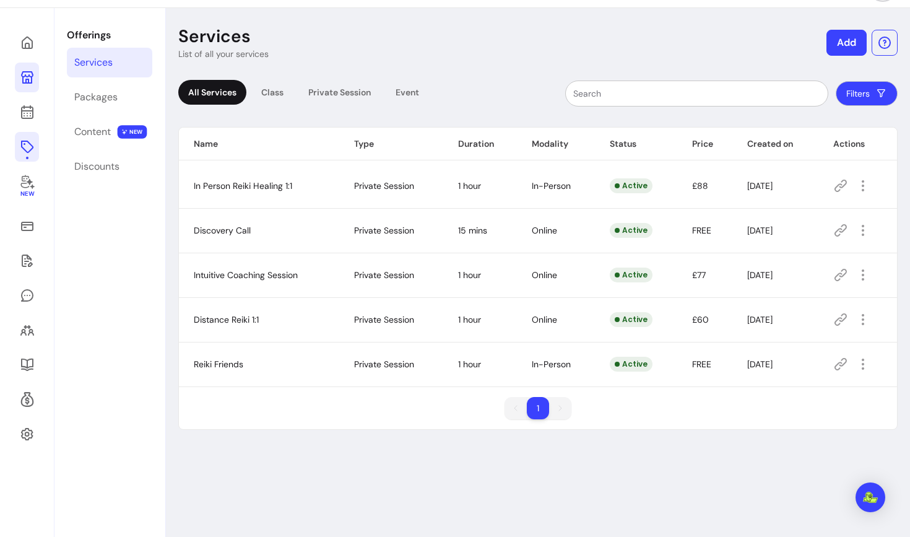
click at [29, 80] on icon at bounding box center [27, 77] width 15 height 15
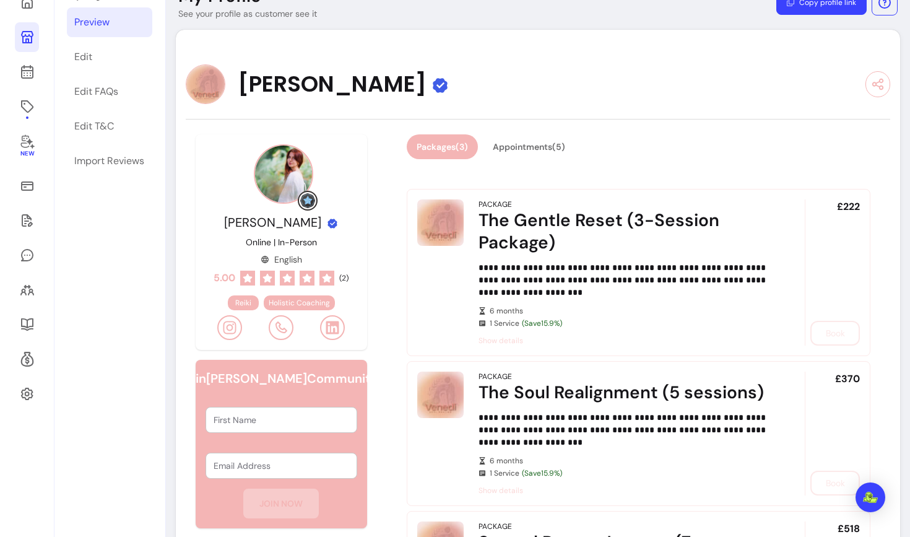
scroll to position [73, 0]
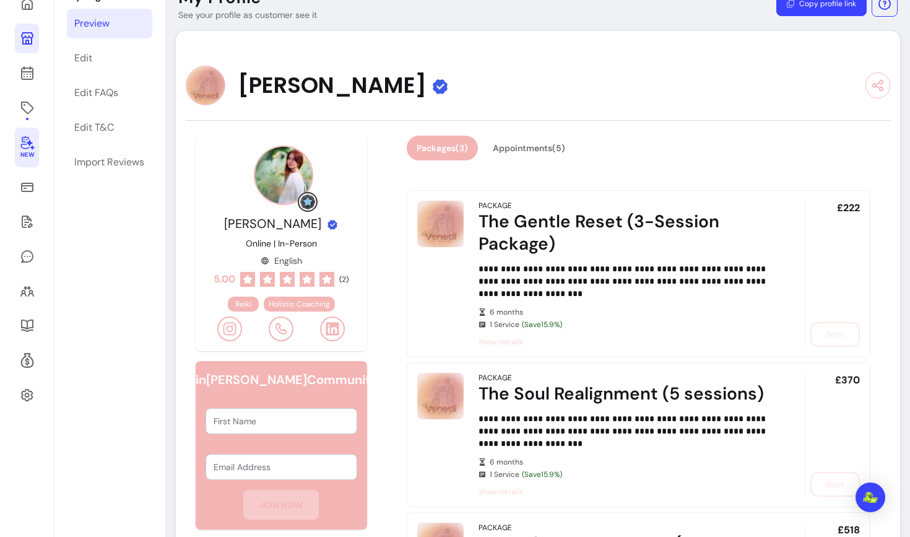
click at [28, 147] on icon at bounding box center [27, 143] width 14 height 14
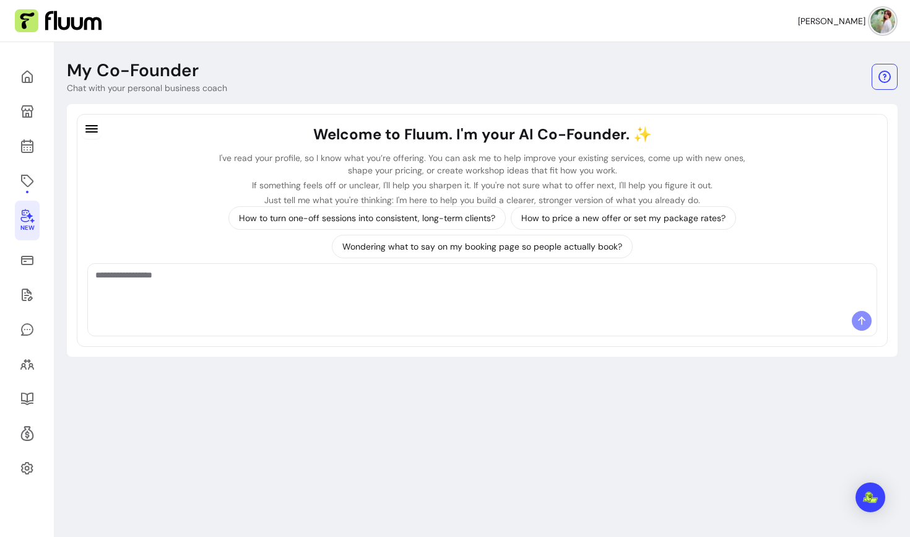
scroll to position [2, 0]
